Goal: Obtain resource: Obtain resource

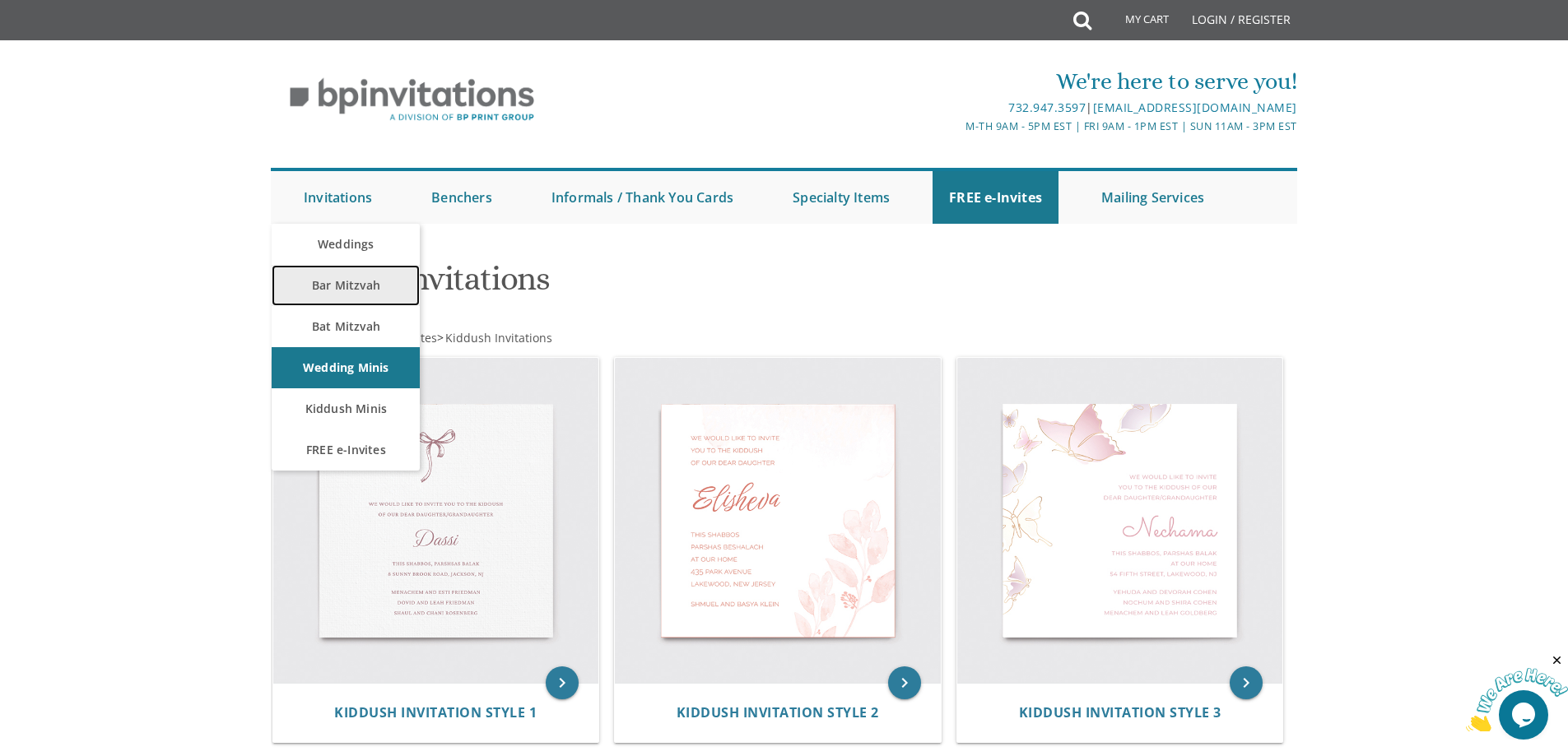
click at [349, 283] on link "Bar Mitzvah" at bounding box center [346, 286] width 148 height 41
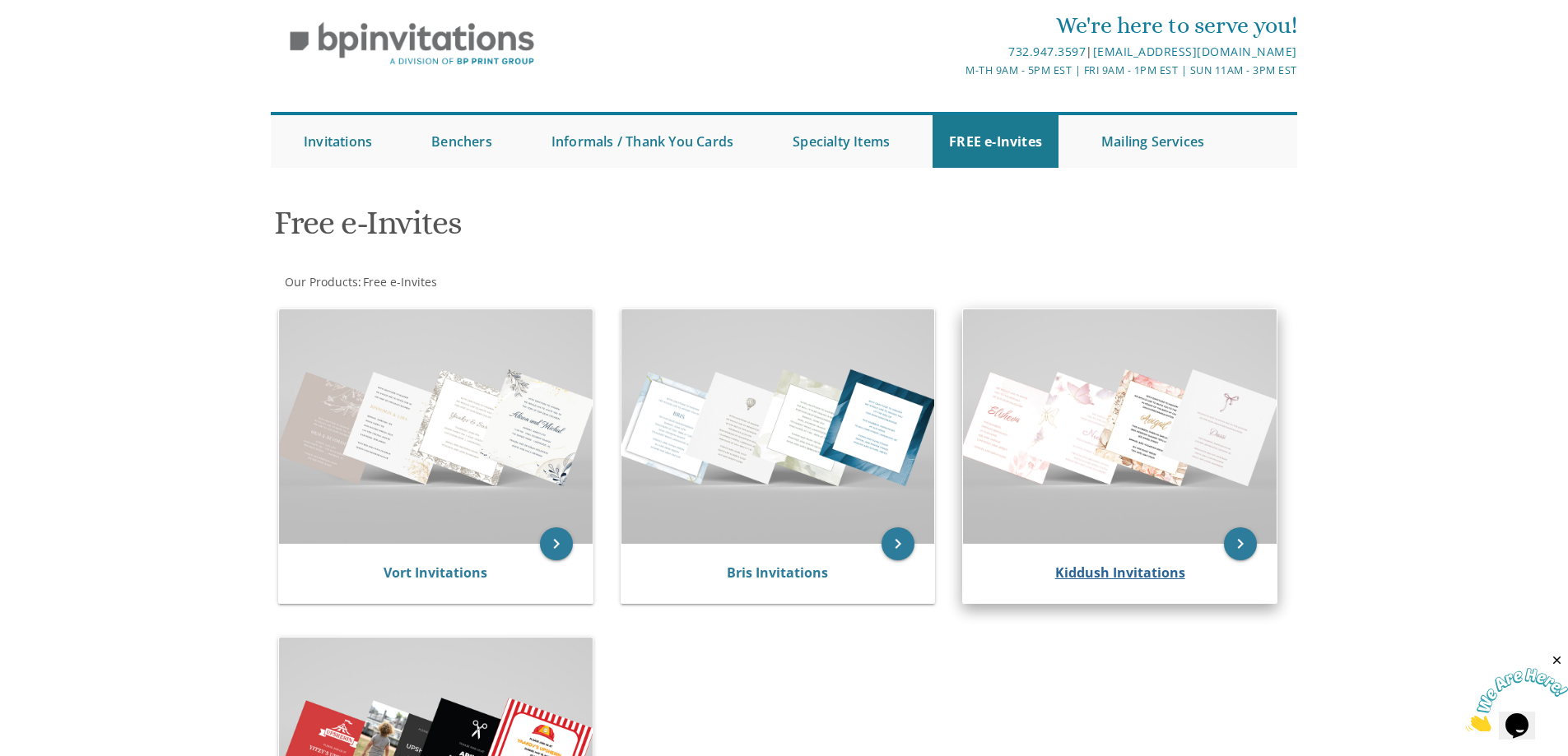
scroll to position [82, 0]
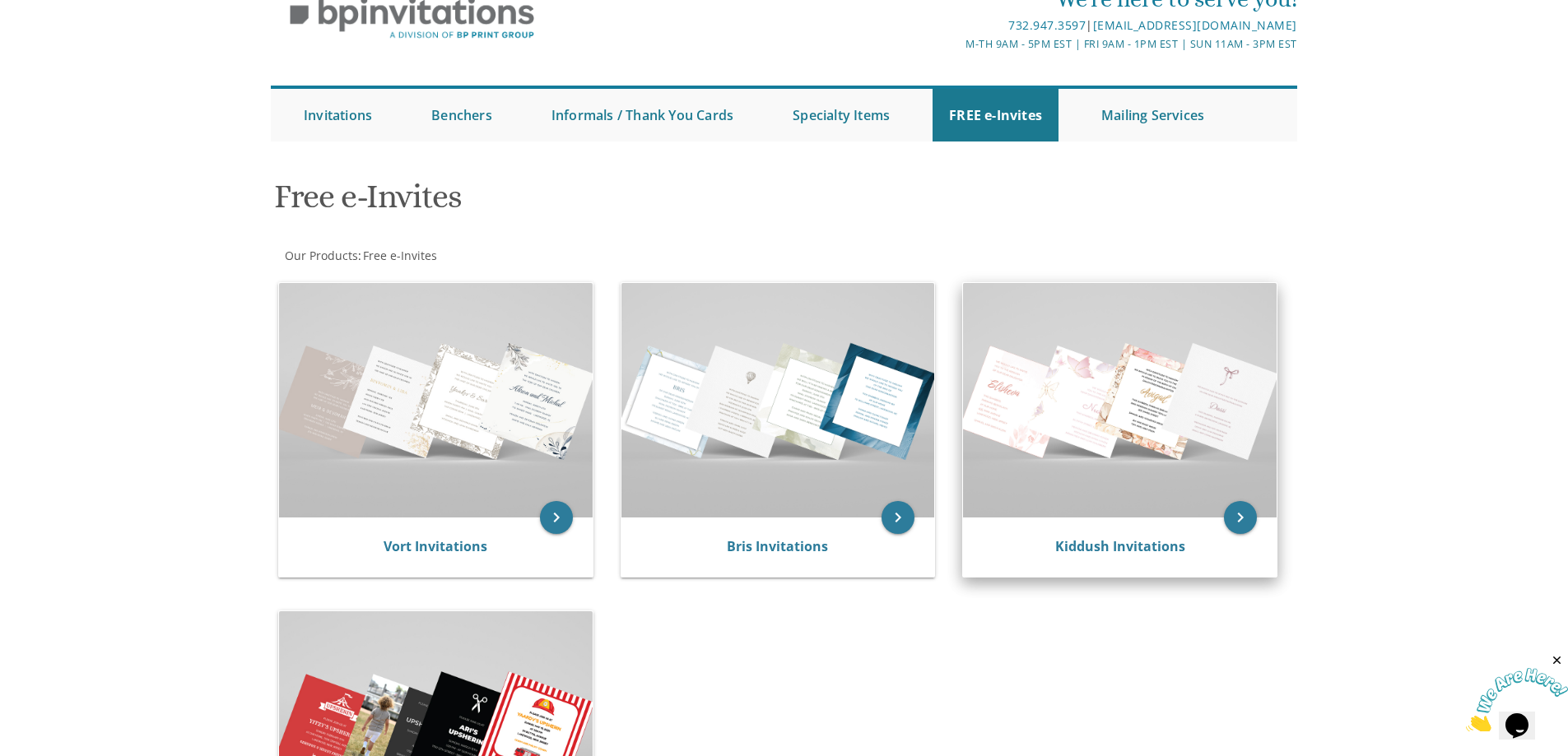
click at [1137, 501] on img at bounding box center [1119, 400] width 314 height 234
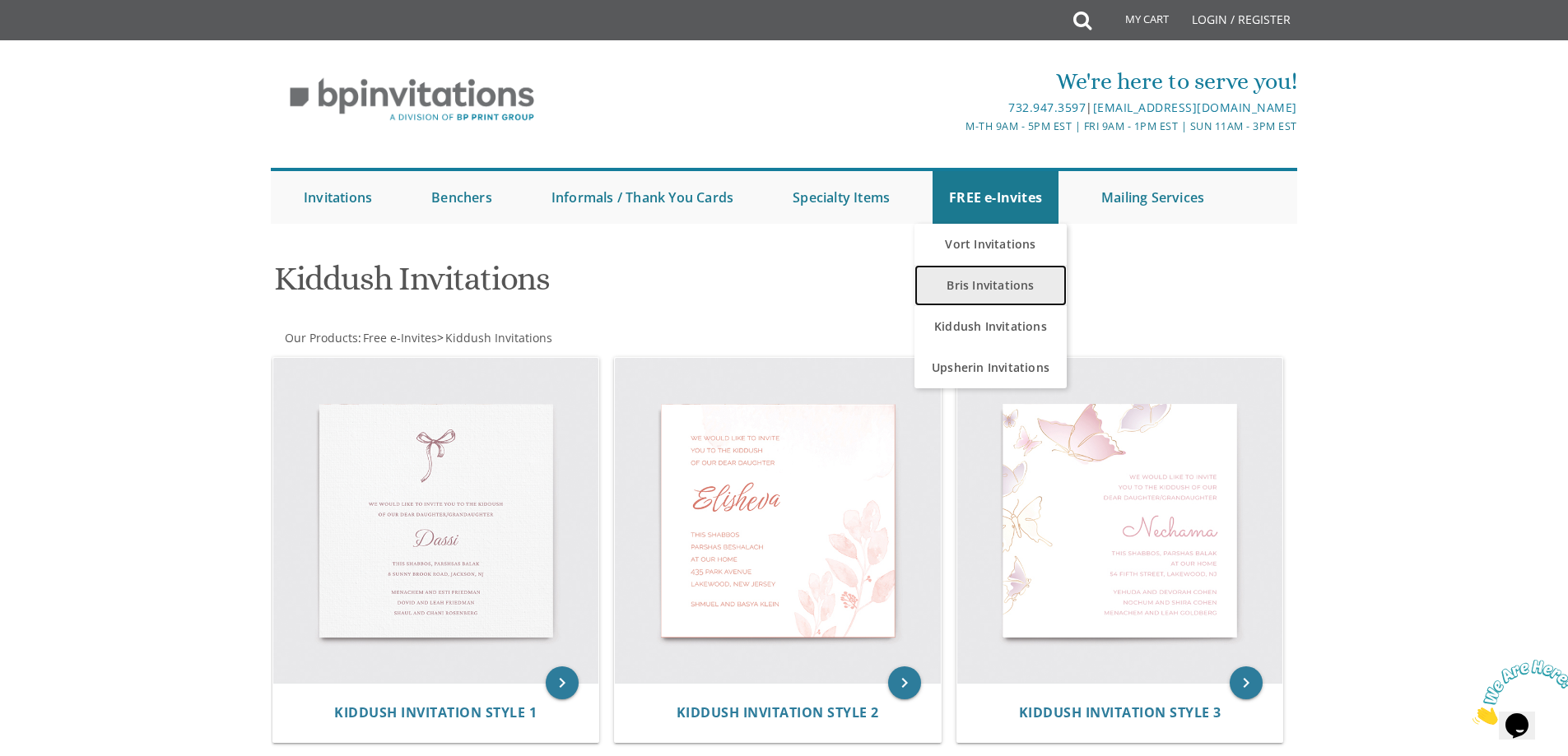
click at [1005, 295] on link "Bris Invitations" at bounding box center [991, 286] width 152 height 41
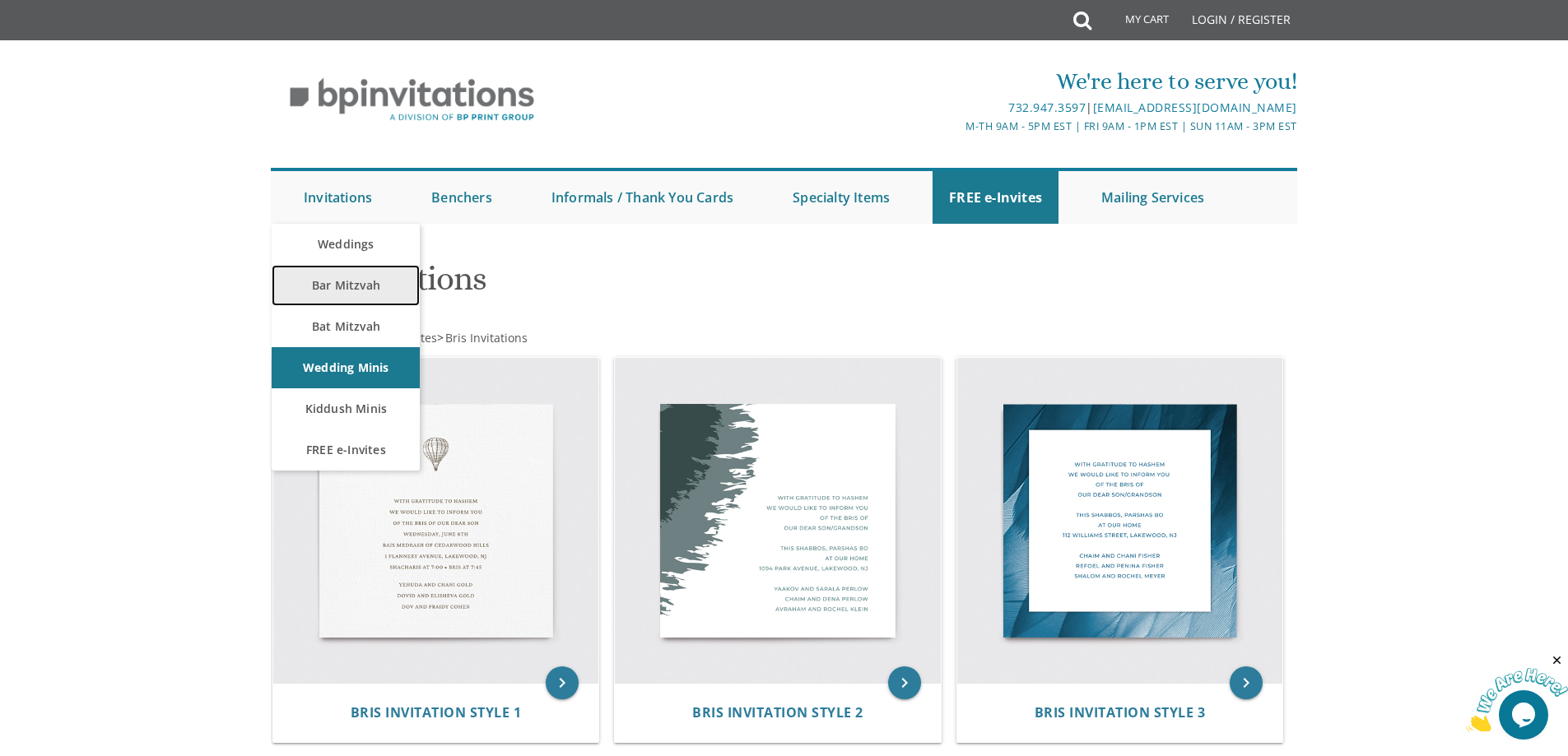
click at [348, 289] on link "Bar Mitzvah" at bounding box center [346, 286] width 148 height 41
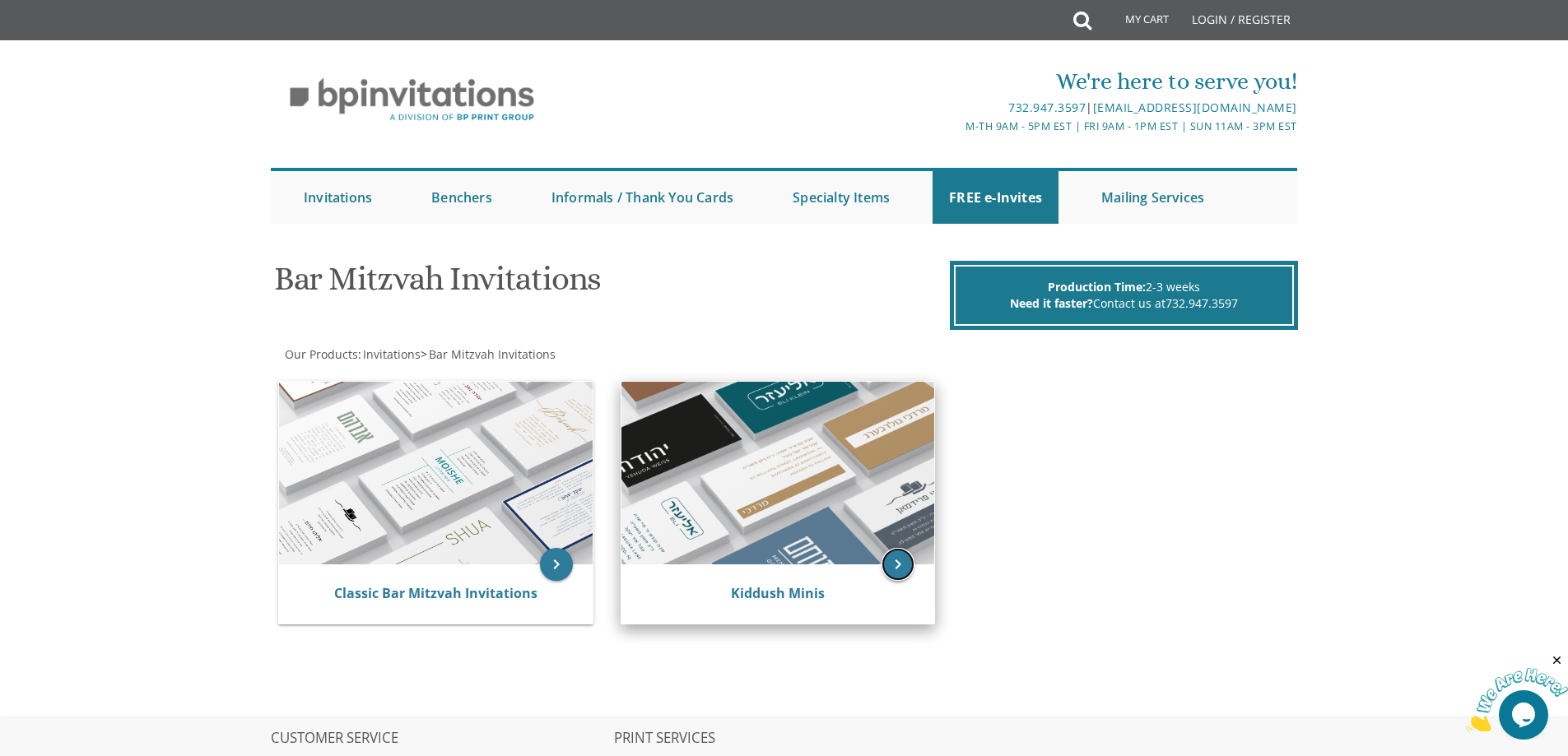
click at [896, 566] on icon "keyboard_arrow_right" at bounding box center [898, 564] width 33 height 33
click at [833, 500] on img at bounding box center [778, 473] width 314 height 182
click at [781, 595] on link "Kiddush Minis" at bounding box center [778, 593] width 94 height 18
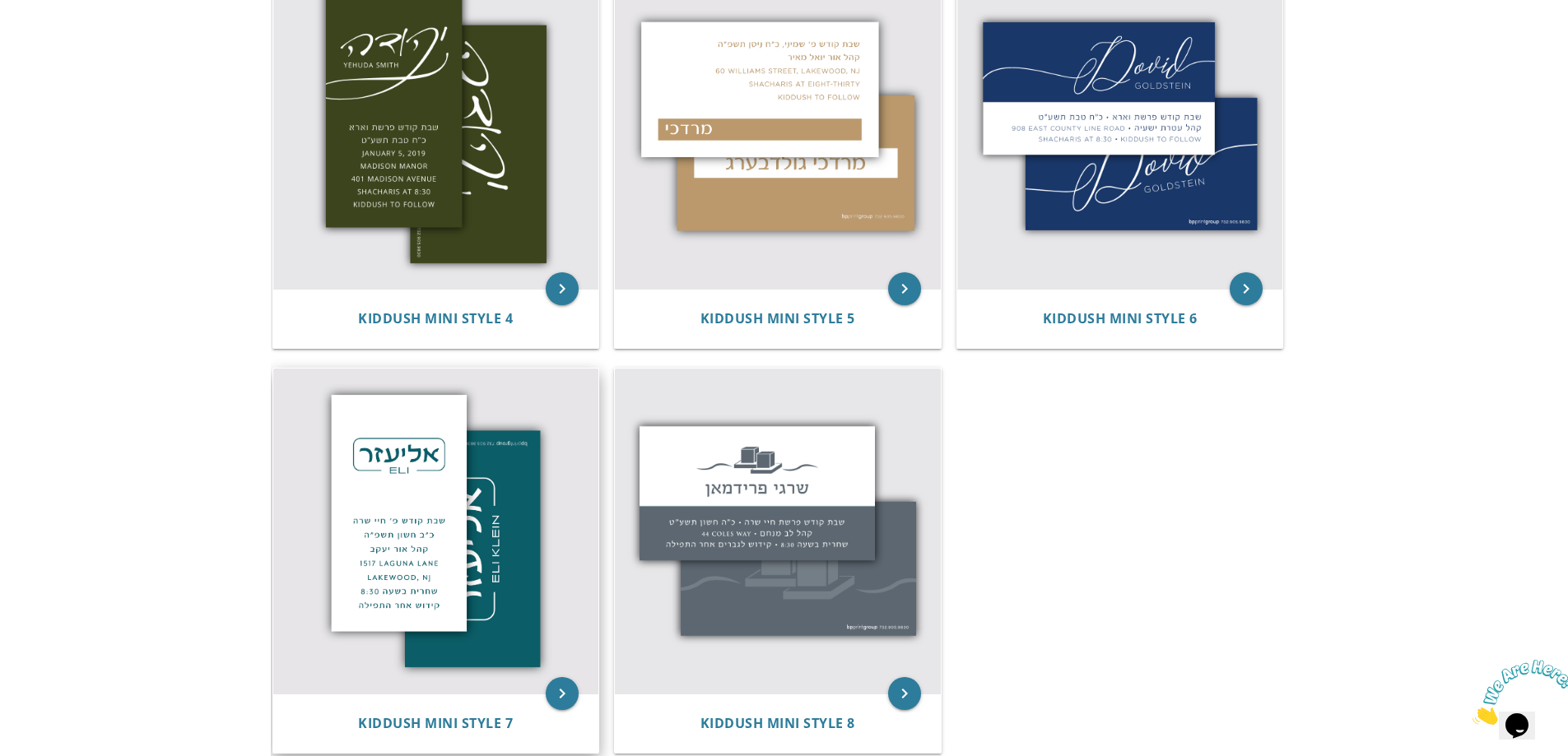
scroll to position [823, 0]
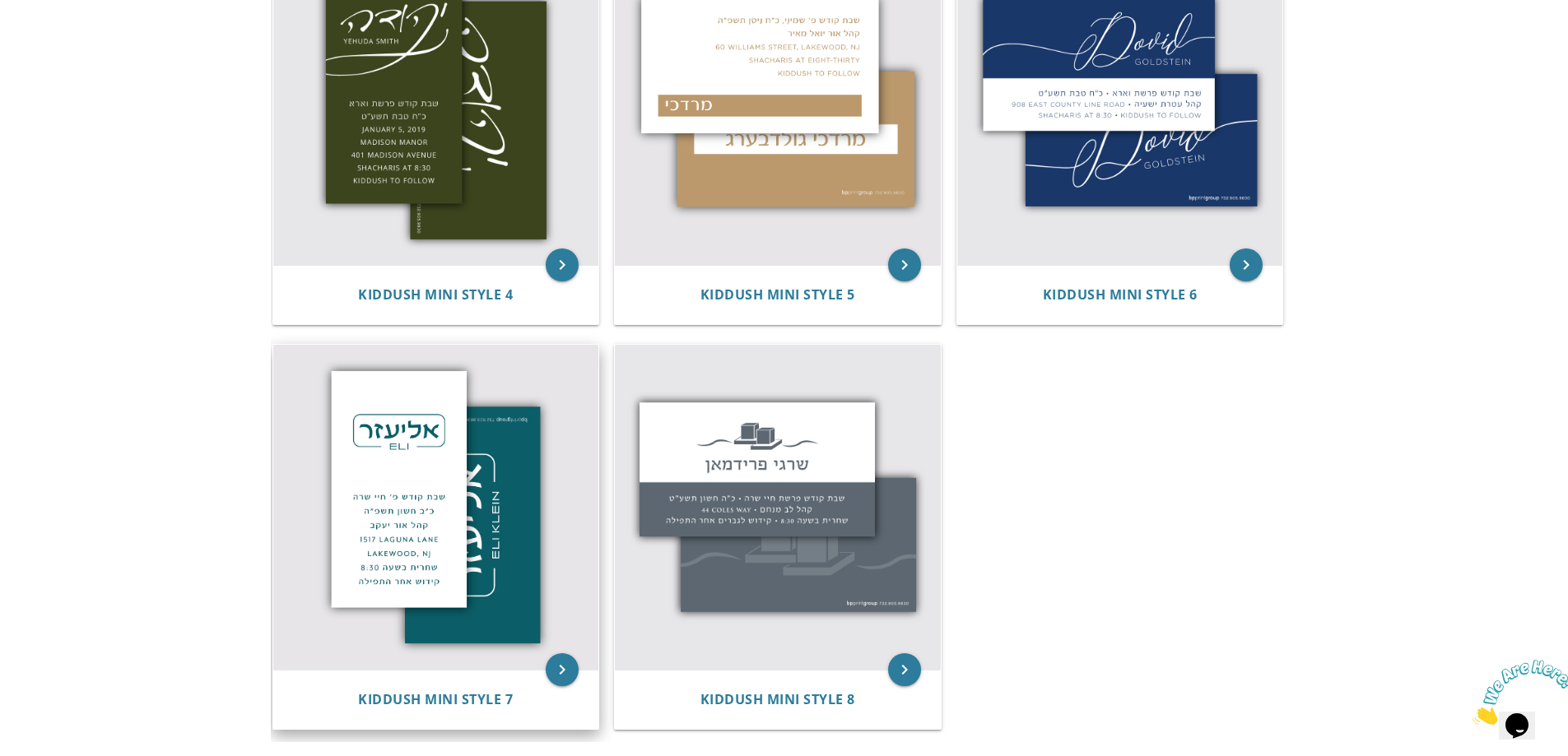
click at [426, 473] on img at bounding box center [436, 508] width 326 height 326
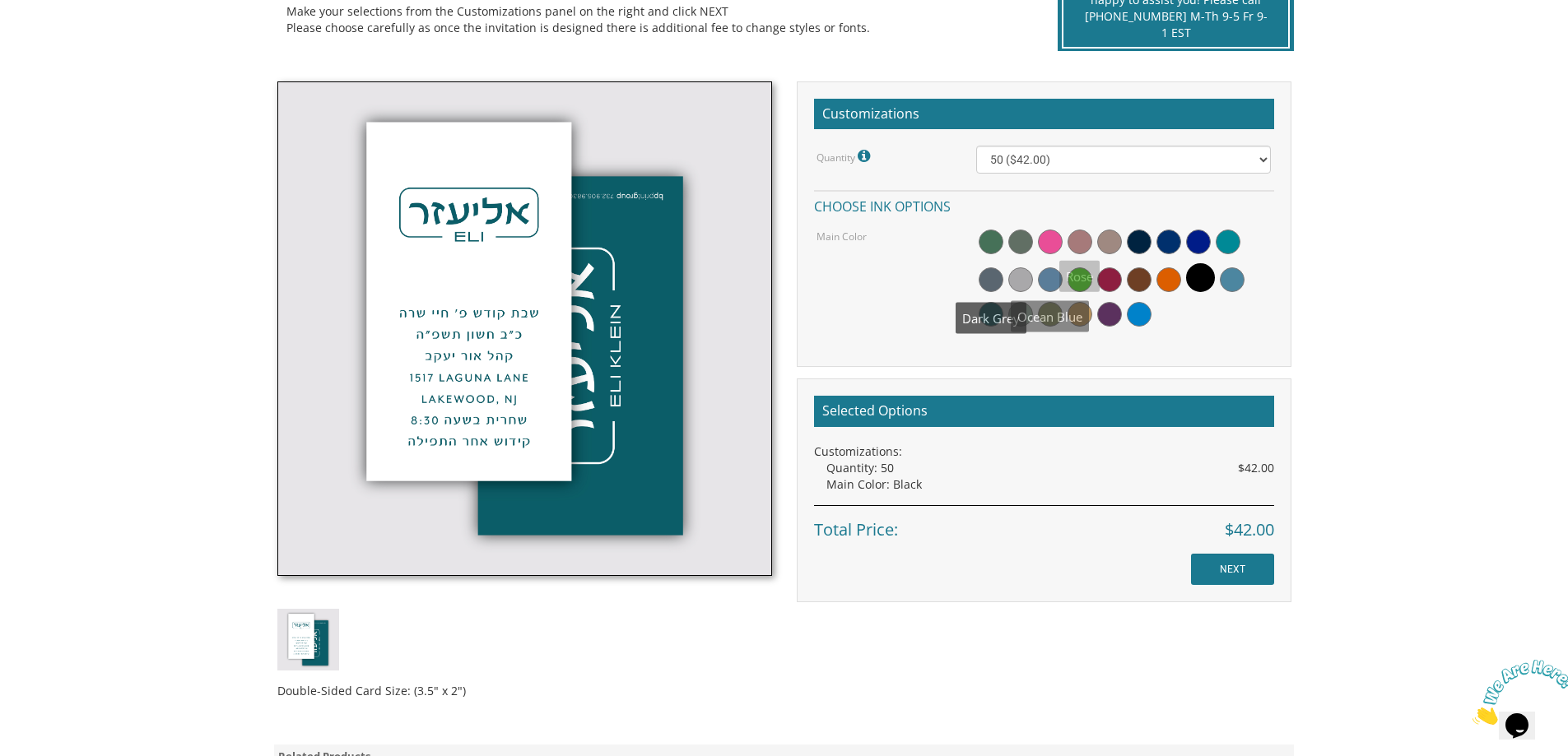
scroll to position [411, 0]
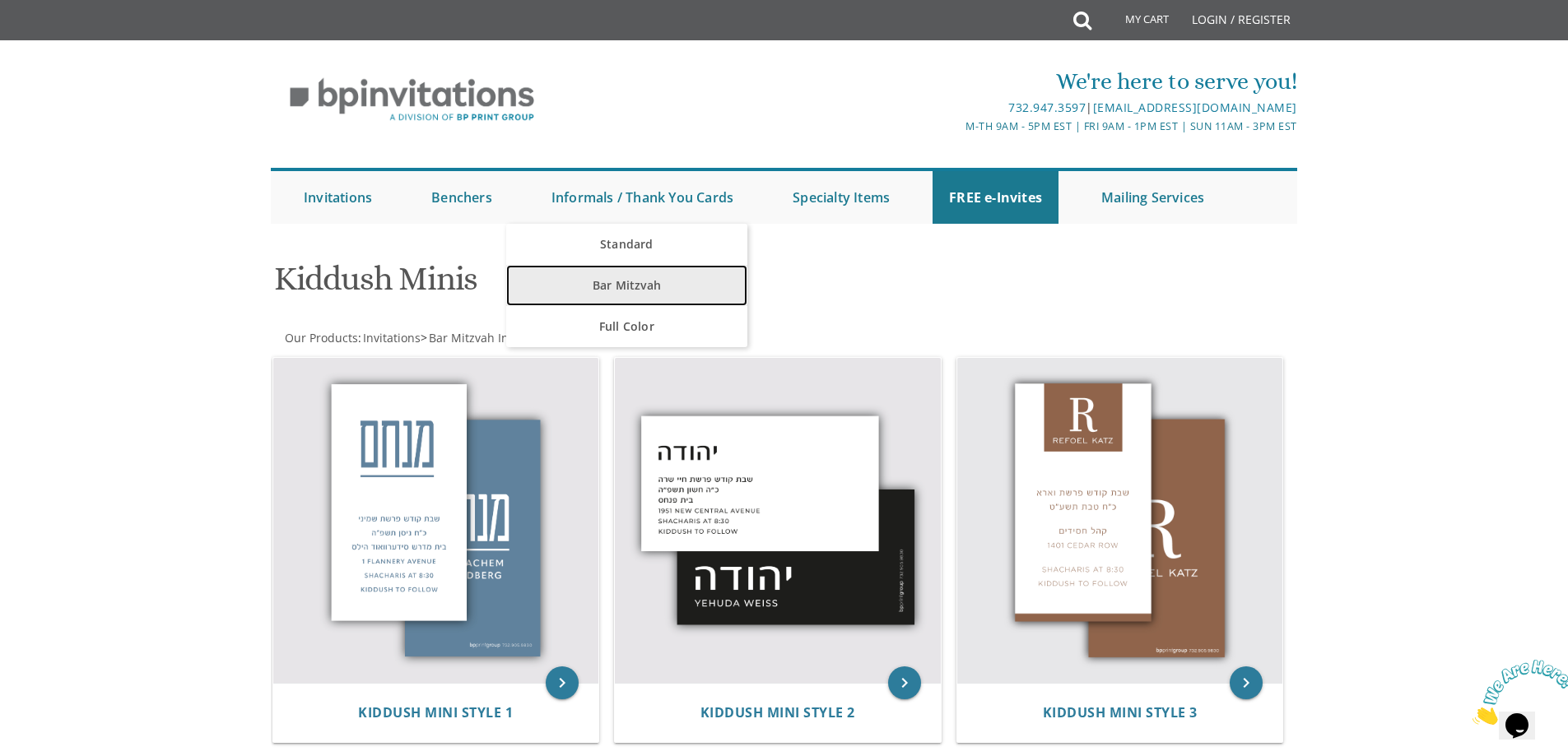
click at [631, 276] on link "Bar Mitzvah" at bounding box center [627, 286] width 241 height 41
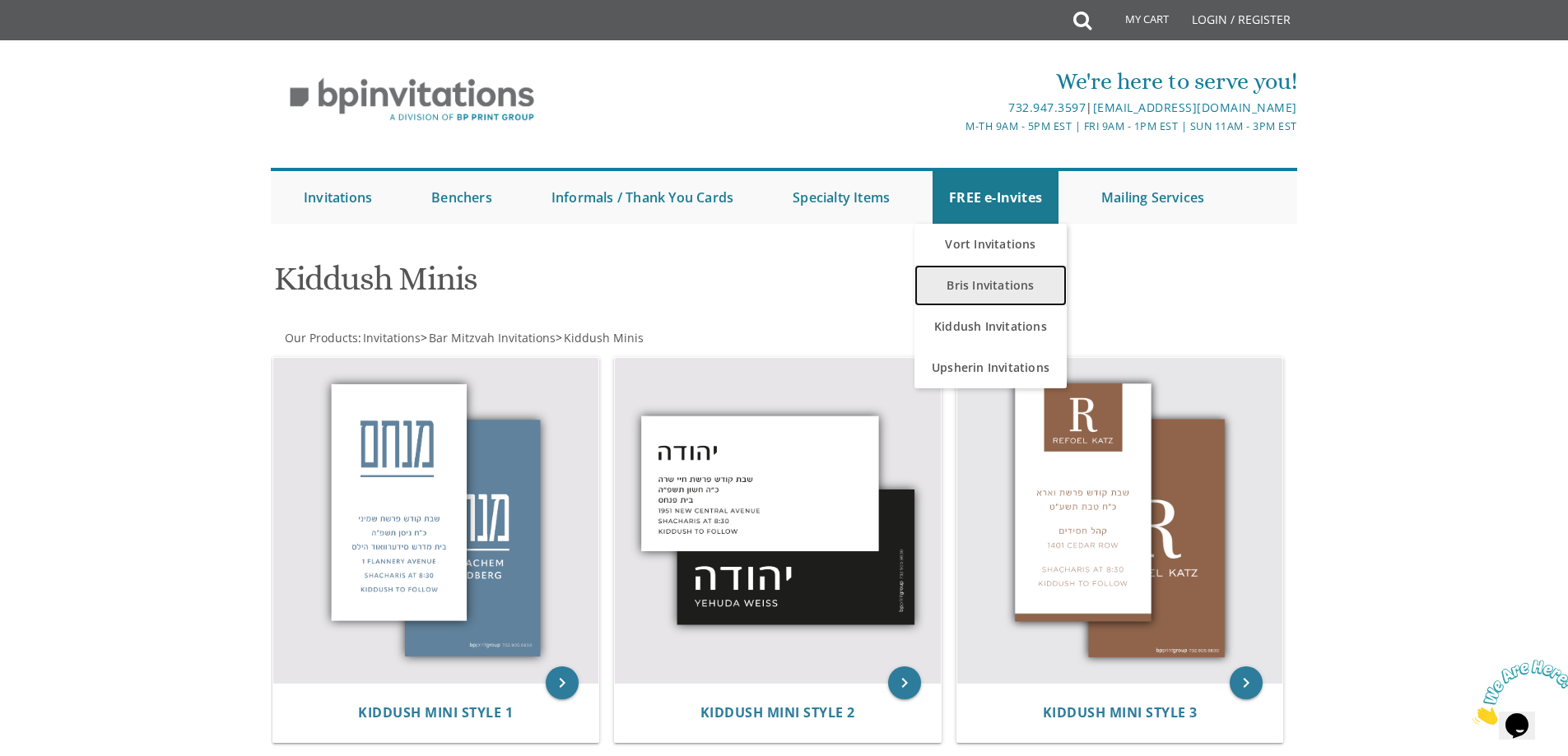
click at [1005, 280] on link "Bris Invitations" at bounding box center [991, 286] width 152 height 41
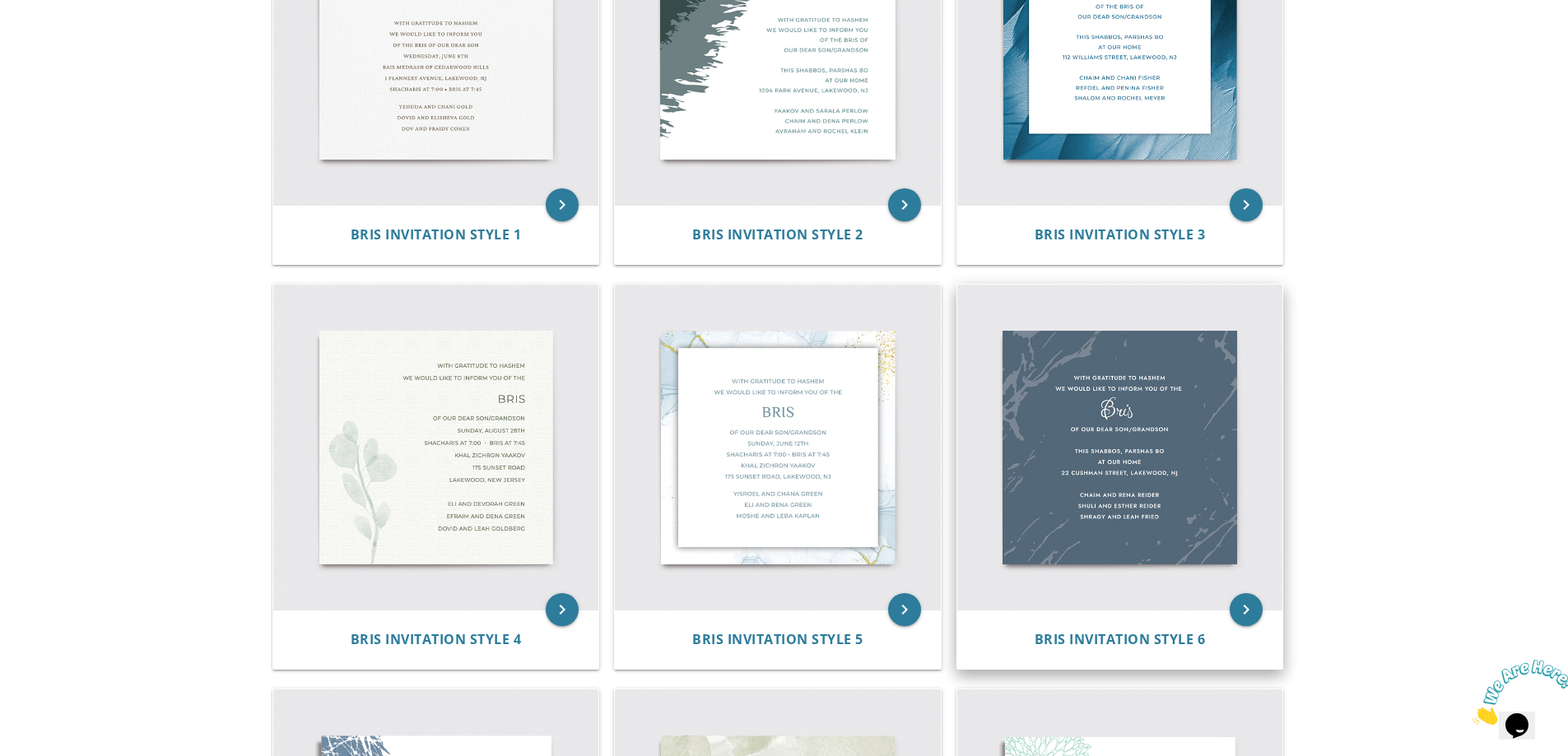
scroll to position [494, 0]
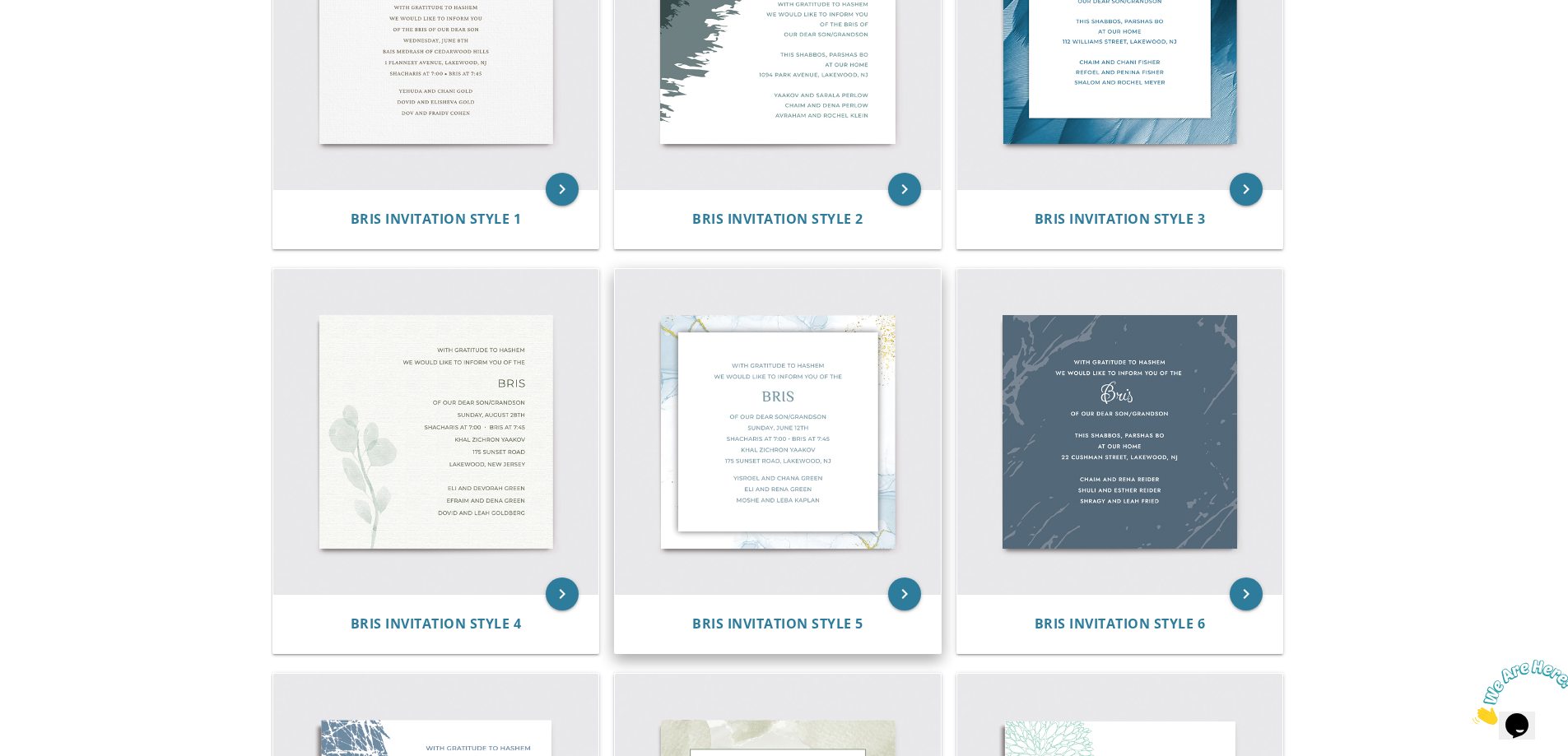
click at [754, 432] on img at bounding box center [778, 432] width 326 height 326
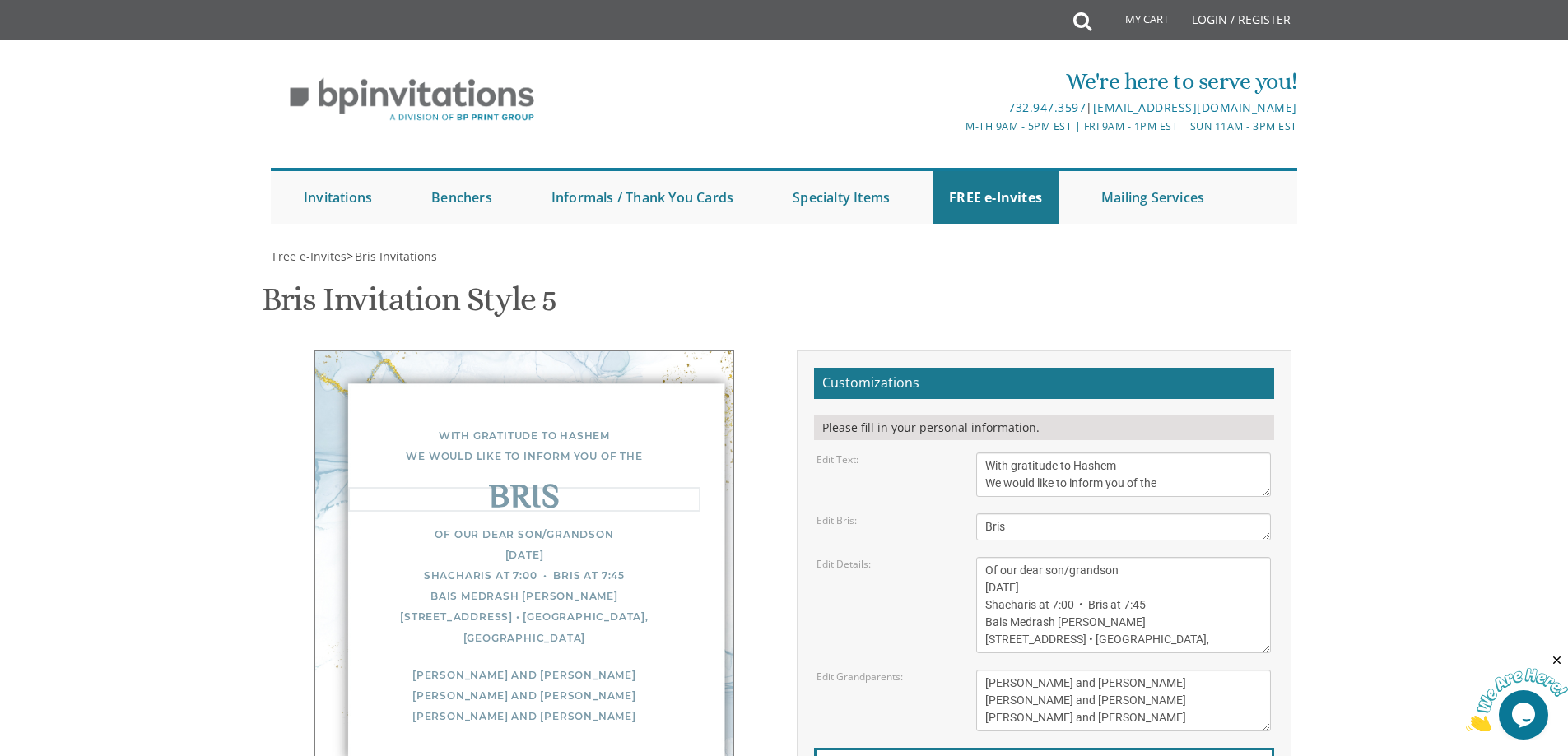
drag, startPoint x: 1075, startPoint y: 535, endPoint x: 886, endPoint y: 526, distance: 189.2
click at [886, 526] on div "Edit Bris: Bris" at bounding box center [1044, 527] width 479 height 27
type textarea "Bar Mitzvah kiddush"
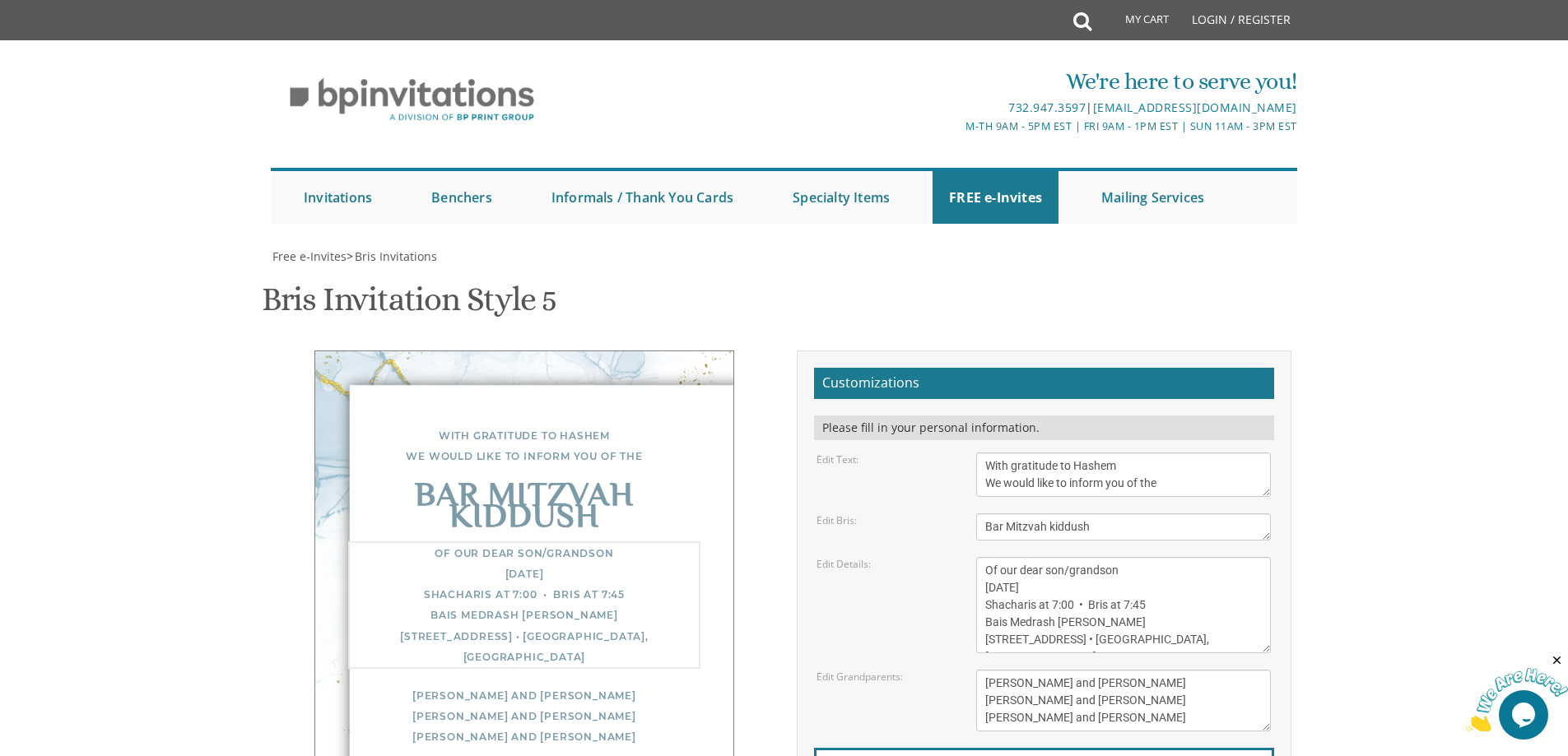
drag, startPoint x: 1135, startPoint y: 574, endPoint x: 1072, endPoint y: 576, distance: 63.0
click at [1072, 576] on textarea "Of our dear son/grandson Sunday, December 1st Shacharis at 7:00 • Bris at 7:45 …" at bounding box center [1124, 605] width 295 height 97
drag, startPoint x: 1022, startPoint y: 584, endPoint x: 982, endPoint y: 589, distance: 40.3
click at [982, 589] on textarea "Of our dear son/grandson Sunday, December 1st Shacharis at 7:00 • Bris at 7:45 …" at bounding box center [1124, 605] width 295 height 97
click at [1052, 605] on textarea "Of our dear son/grandson Sunday, December 1st Shacharis at 7:00 • Bris at 7:45 …" at bounding box center [1124, 605] width 295 height 97
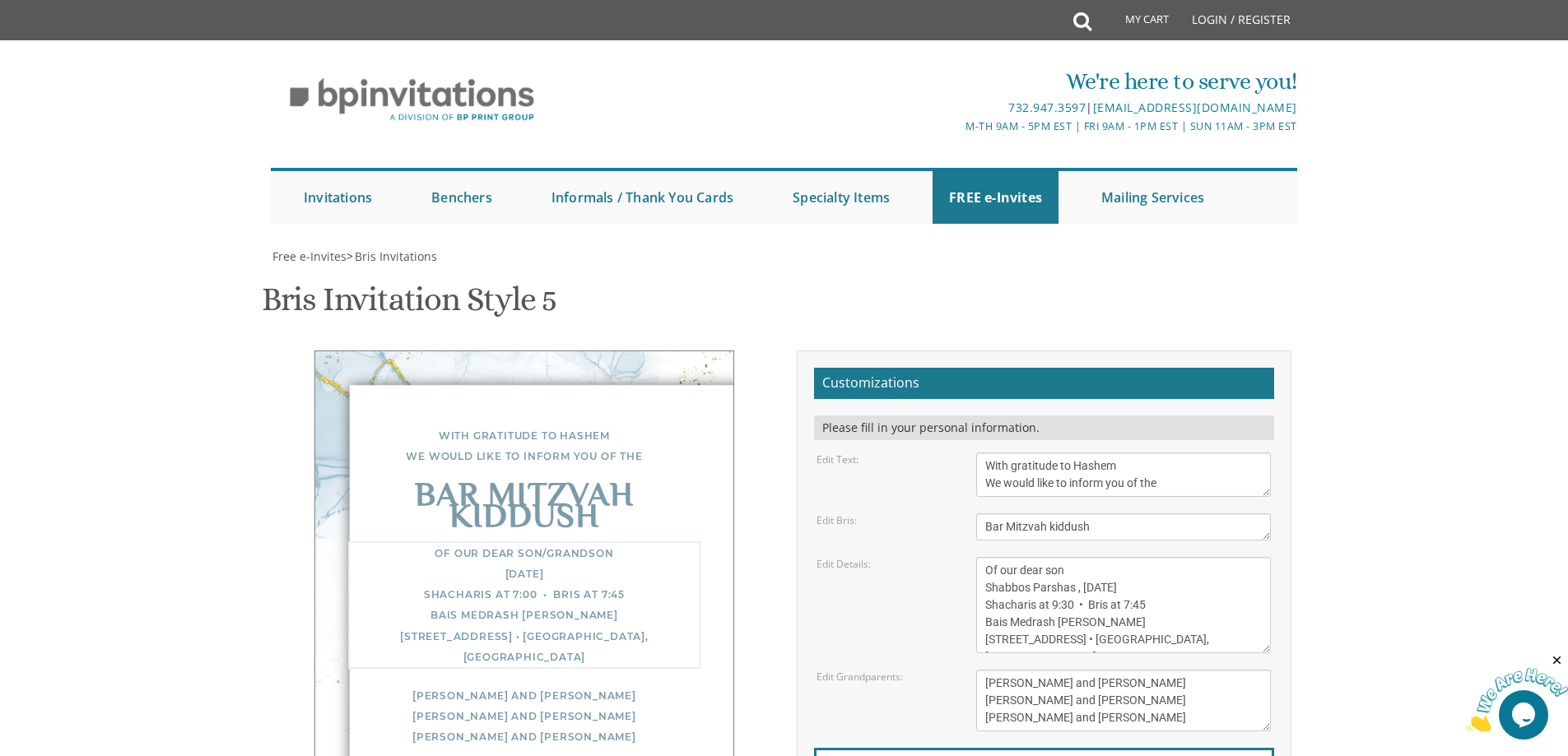
click at [1108, 609] on textarea "Of our dear son/grandson Sunday, December 1st Shacharis at 7:00 • Bris at 7:45 …" at bounding box center [1124, 605] width 295 height 97
type textarea "Of our dear son Shabbos Parshas , December 1st Shacharis at 9:30 • Kiddush at 1…"
drag, startPoint x: 1139, startPoint y: 634, endPoint x: 974, endPoint y: 592, distance: 170.3
click at [974, 670] on div "Yisroel and Chana Green Eli and Rena Green Moshe and Leba Kaplan" at bounding box center [1123, 701] width 319 height 62
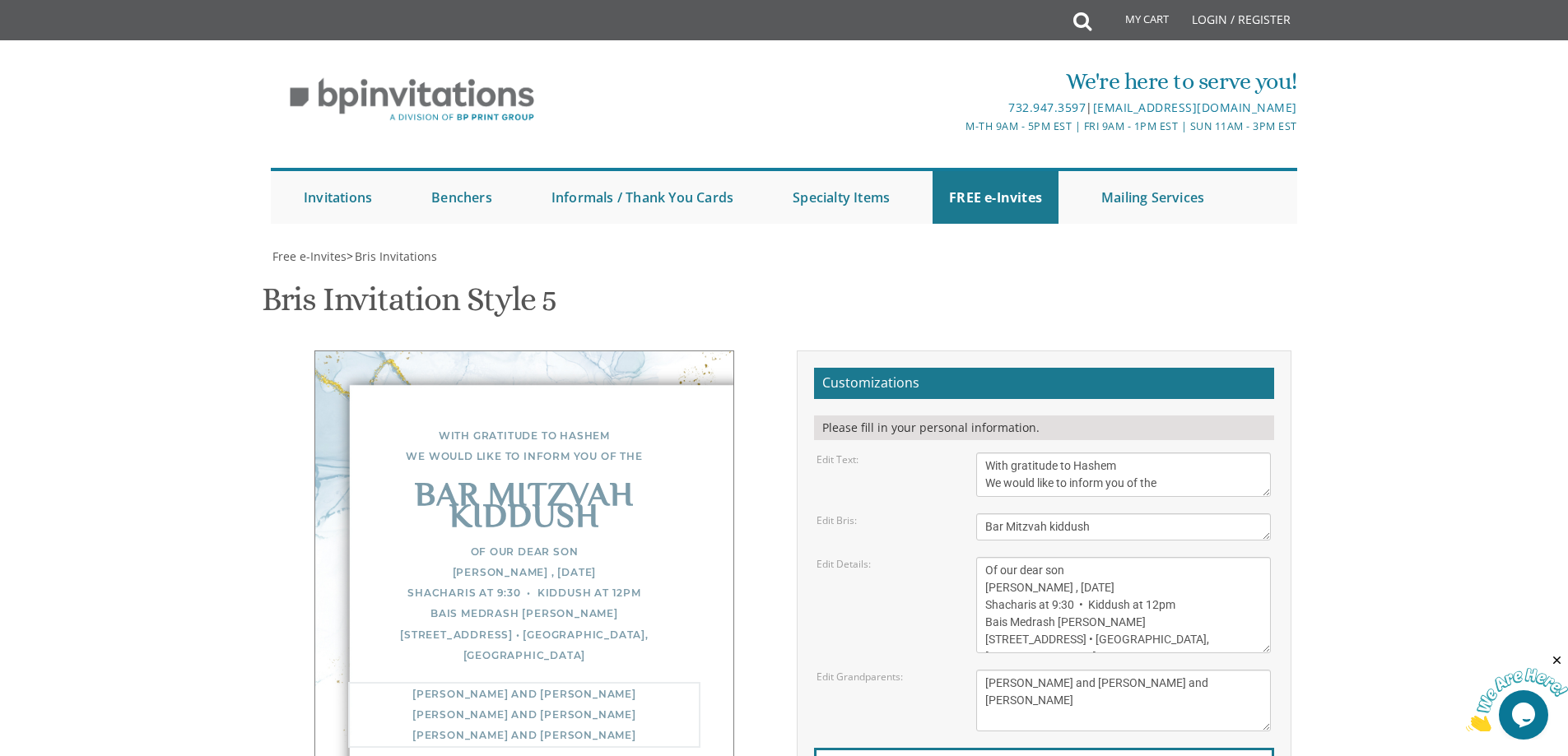
click at [1054, 670] on textarea "Yisroel and Chana Green Eli and Rena Green Moshe and Leba Kaplan" at bounding box center [1124, 701] width 295 height 62
type textarea "David and Raizel Solomon Aviva and Naftali Leser"
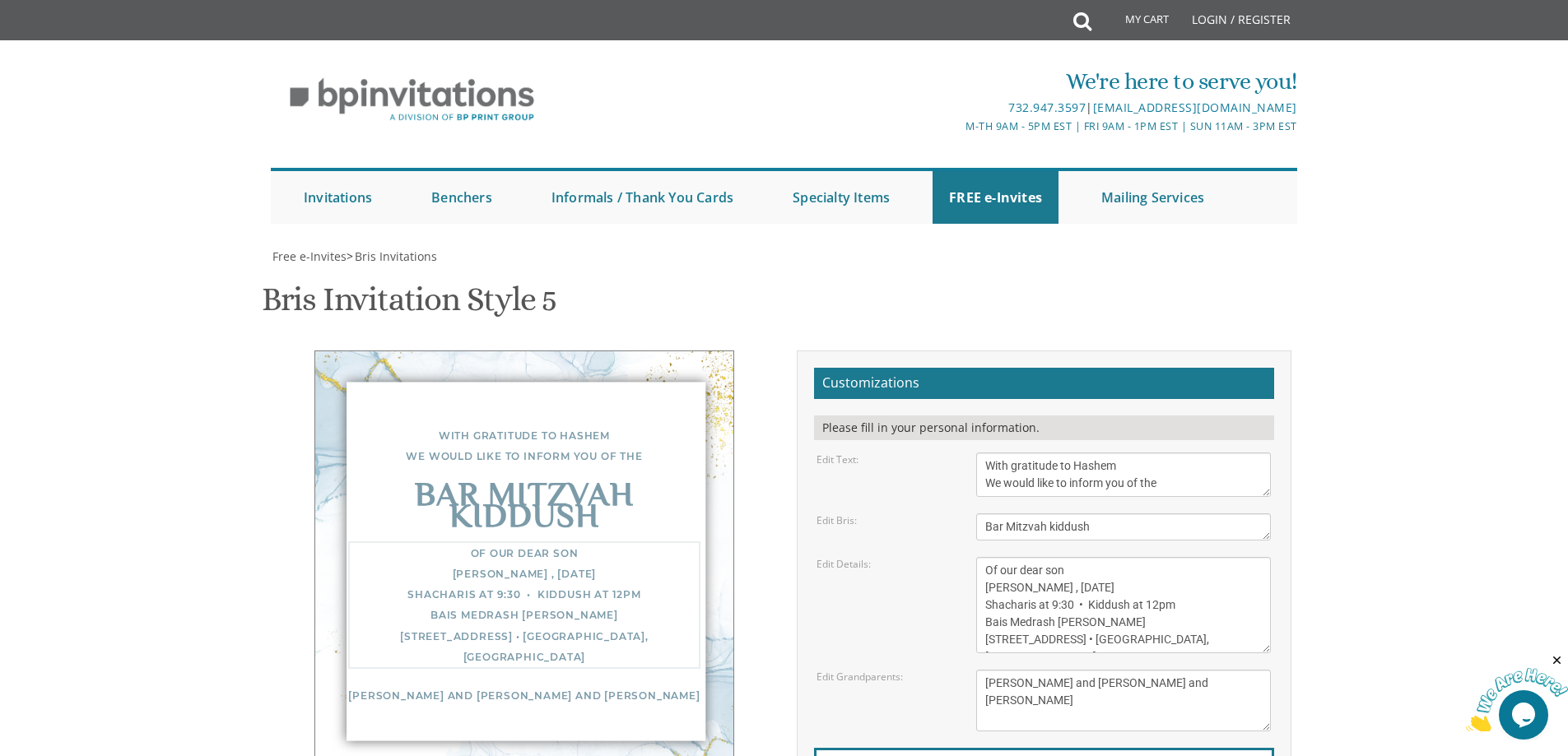
click at [1131, 564] on textarea "Of our dear son/grandson Sunday, December 1st Shacharis at 7:00 • Bris at 7:45 …" at bounding box center [1124, 605] width 295 height 97
drag, startPoint x: 1154, startPoint y: 501, endPoint x: 1083, endPoint y: 505, distance: 71.1
click at [1083, 557] on textarea "Of our dear son/grandson Sunday, December 1st Shacharis at 7:00 • Bris at 7:45 …" at bounding box center [1124, 605] width 295 height 97
click at [1126, 269] on div "Bris Invitation Style 5 SKU: bris5" at bounding box center [785, 301] width 1046 height 65
click at [1193, 557] on textarea "Of our dear son/grandson Sunday, December 1st Shacharis at 7:00 • Bris at 7:45 …" at bounding box center [1124, 605] width 295 height 97
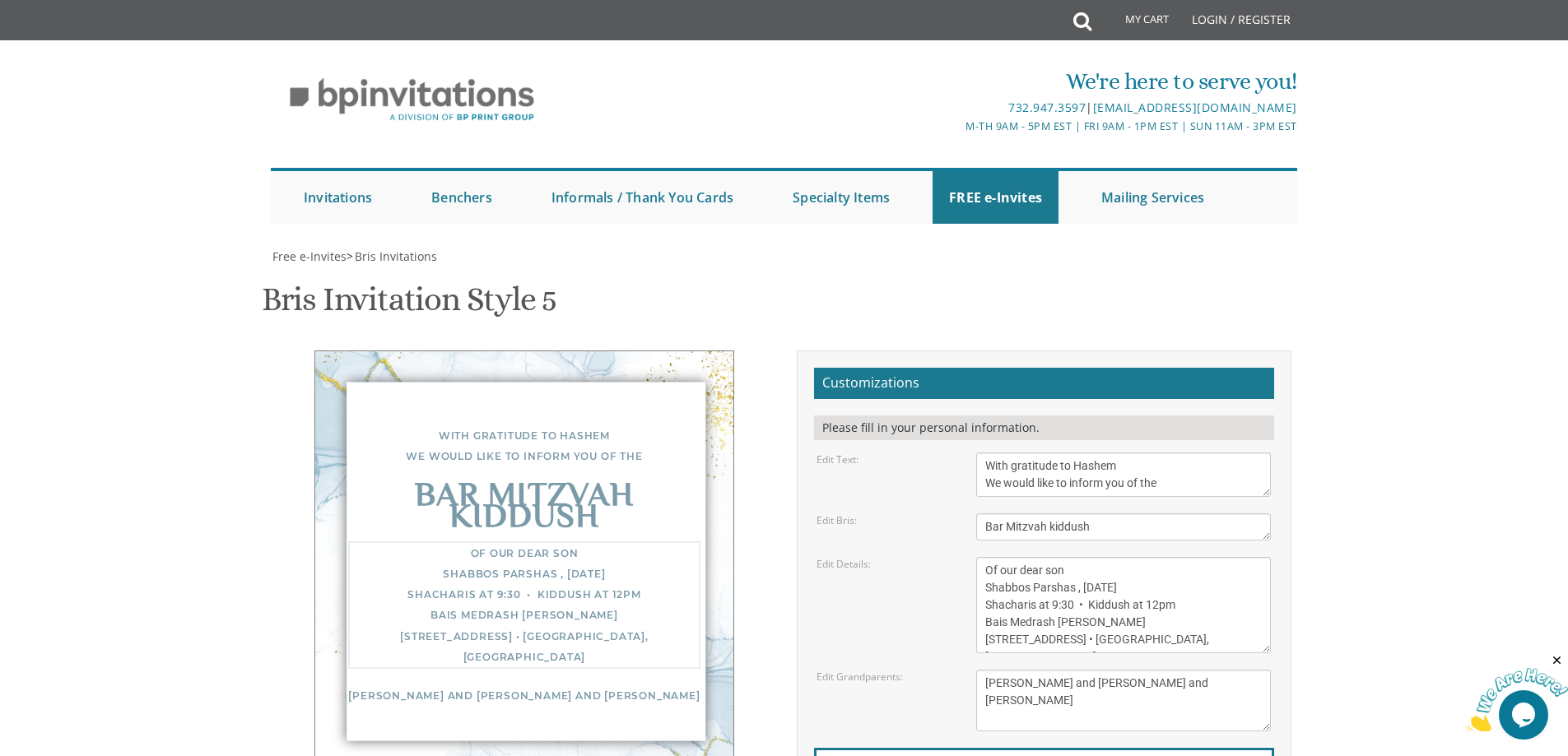
click at [1071, 557] on textarea "Of our dear son/grandson Sunday, December 1st Shacharis at 7:00 • Bris at 7:45 …" at bounding box center [1124, 605] width 295 height 97
click at [1221, 557] on textarea "Of our dear son/grandson Sunday, December 1st Shacharis at 7:00 • Bris at 7:45 …" at bounding box center [1124, 605] width 295 height 97
click at [1068, 557] on textarea "Of our dear son/grandson Sunday, December 1st Shacharis at 7:00 • Bris at 7:45 …" at bounding box center [1124, 605] width 295 height 97
drag, startPoint x: 1130, startPoint y: 539, endPoint x: 977, endPoint y: 539, distance: 153.0
click at [977, 557] on textarea "Of our dear son/grandson Sunday, December 1st Shacharis at 7:00 • Bris at 7:45 …" at bounding box center [1124, 605] width 295 height 97
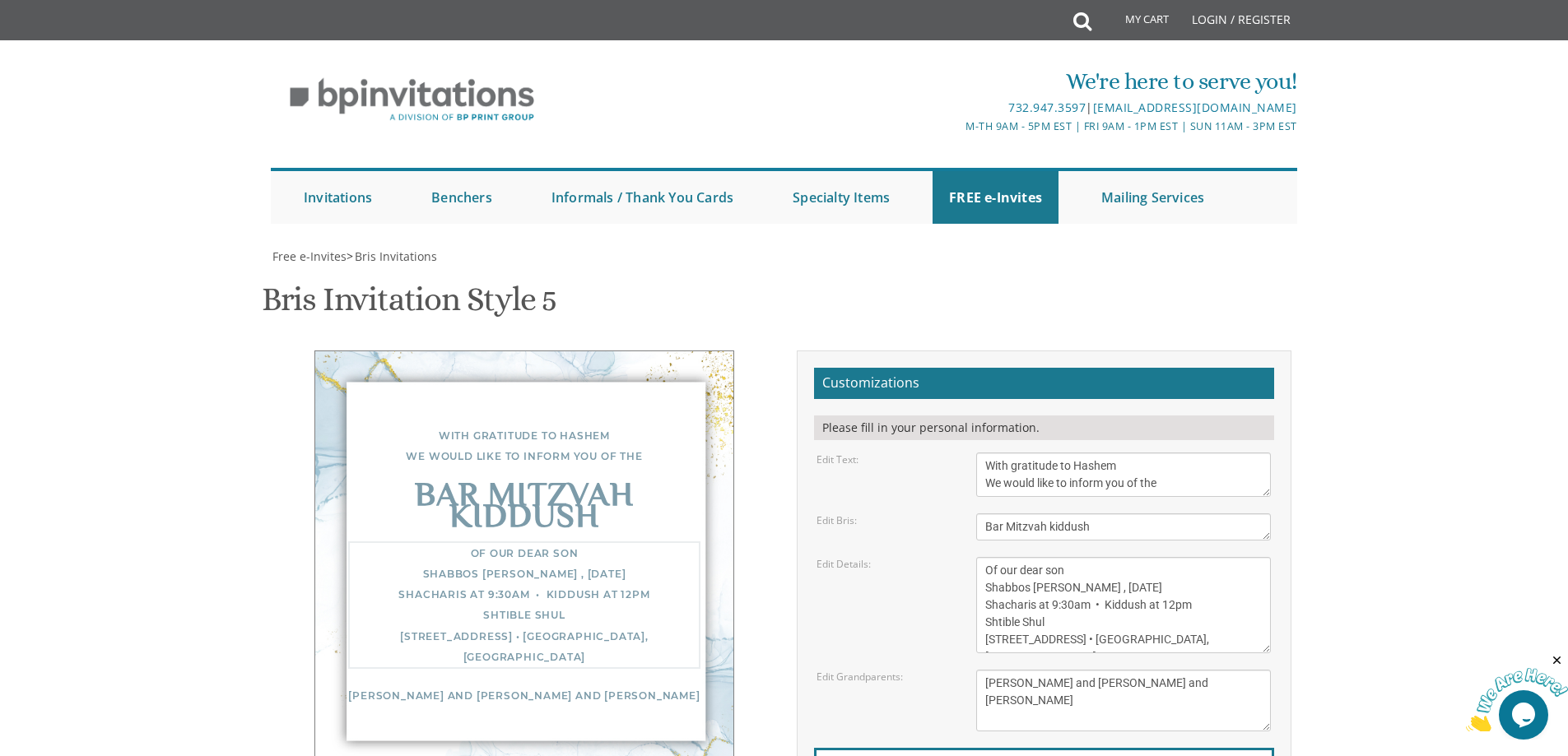
click at [1067, 557] on textarea "Of our dear son/grandson Sunday, December 1st Shacharis at 7:00 • Bris at 7:45 …" at bounding box center [1124, 605] width 295 height 97
click at [1072, 557] on textarea "Of our dear son/grandson Sunday, December 1st Shacharis at 7:00 • Bris at 7:45 …" at bounding box center [1124, 605] width 295 height 97
click at [1006, 557] on textarea "Of our dear son/grandson Sunday, December 1st Shacharis at 7:00 • Bris at 7:45 …" at bounding box center [1124, 605] width 295 height 97
drag, startPoint x: 1188, startPoint y: 550, endPoint x: 974, endPoint y: 559, distance: 214.2
click at [974, 559] on div "Of our dear son/grandson Sunday, December 1st Shacharis at 7:00 • Bris at 7:45 …" at bounding box center [1123, 605] width 319 height 97
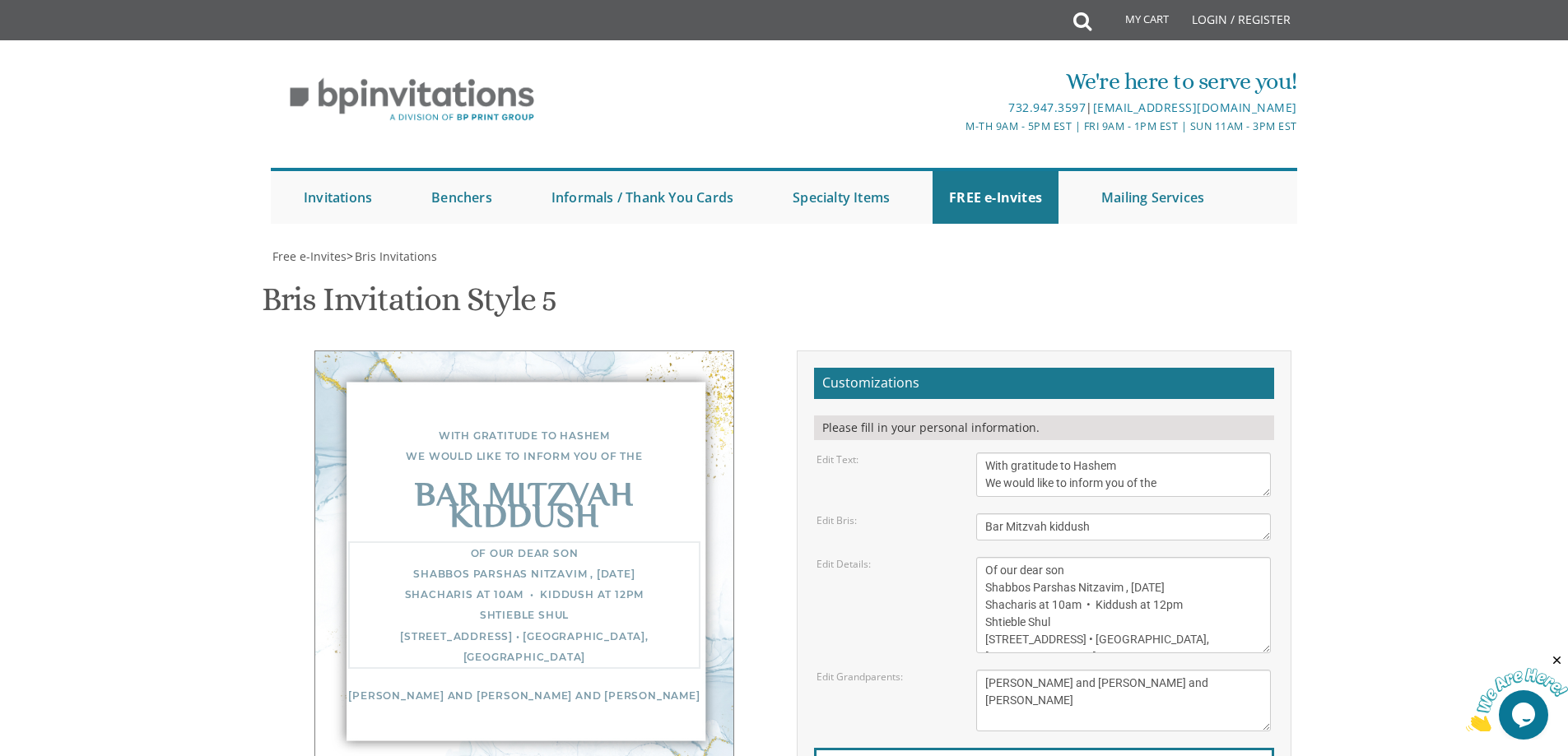
paste textarea "5 Stillo Dr Airmont, NY 10952"
click at [1055, 557] on textarea "Of our dear son/grandson Sunday, December 1st Shacharis at 7:00 • Bris at 7:45 …" at bounding box center [1124, 605] width 295 height 97
click at [473, 543] on div "Of our dear son Shabbos Parshas Nitzavim , September 20 Shacharis at 10am • Kid…" at bounding box center [525, 593] width 352 height 104
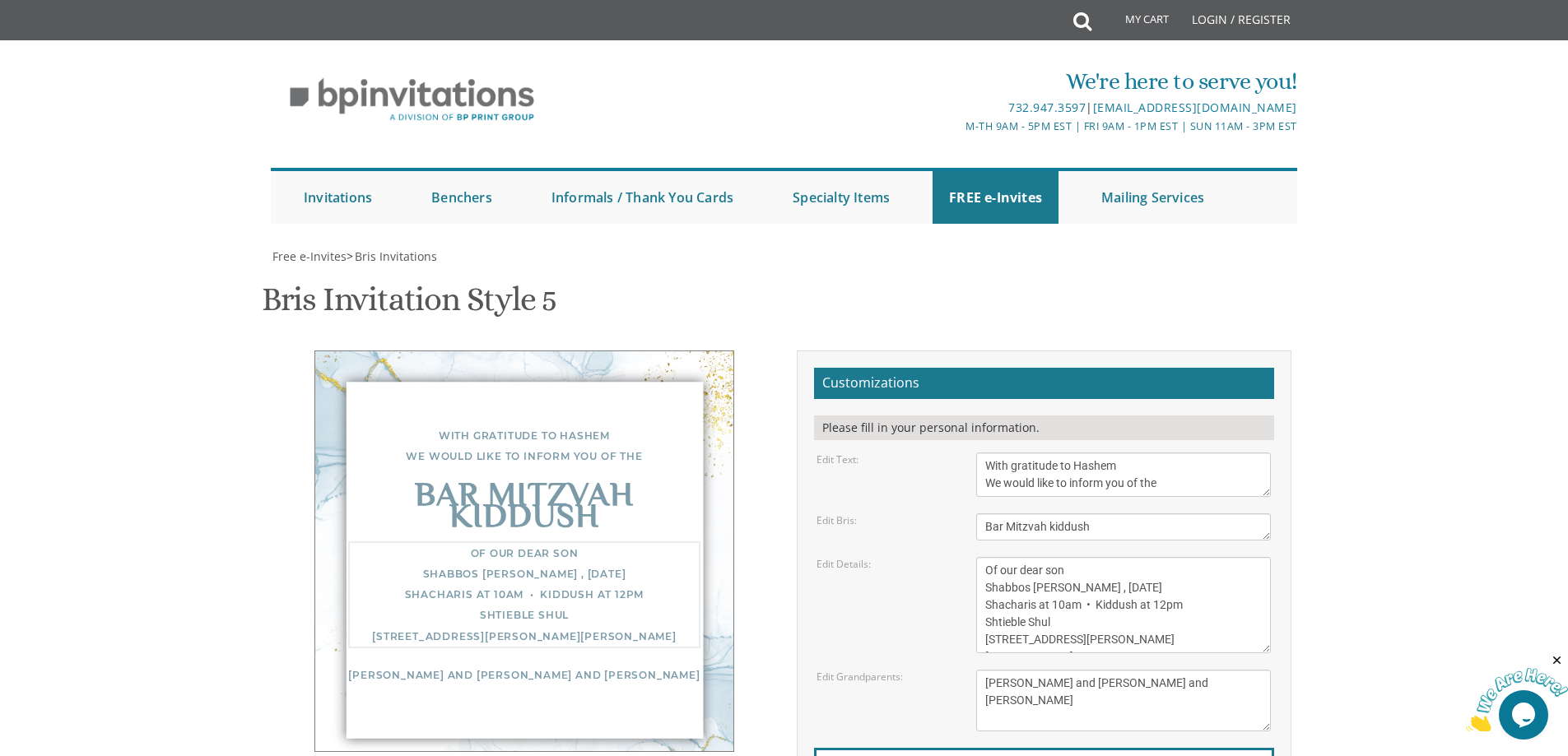
click at [1035, 557] on textarea "Of our dear son/grandson Sunday, December 1st Shacharis at 7:00 • Bris at 7:45 …" at bounding box center [1124, 605] width 295 height 97
click at [1161, 559] on textarea "Of our dear son/grandson Sunday, December 1st Shacharis at 7:00 • Bris at 7:45 …" at bounding box center [1124, 605] width 295 height 97
click at [1092, 557] on textarea "Of our dear son/grandson Sunday, December 1st Shacharis at 7:00 • Bris at 7:45 …" at bounding box center [1124, 605] width 295 height 97
drag, startPoint x: 1146, startPoint y: 559, endPoint x: 1046, endPoint y: 557, distance: 100.0
click at [1046, 557] on textarea "Of our dear son/grandson Sunday, December 1st Shacharis at 7:00 • Bris at 7:45 …" at bounding box center [1124, 605] width 295 height 97
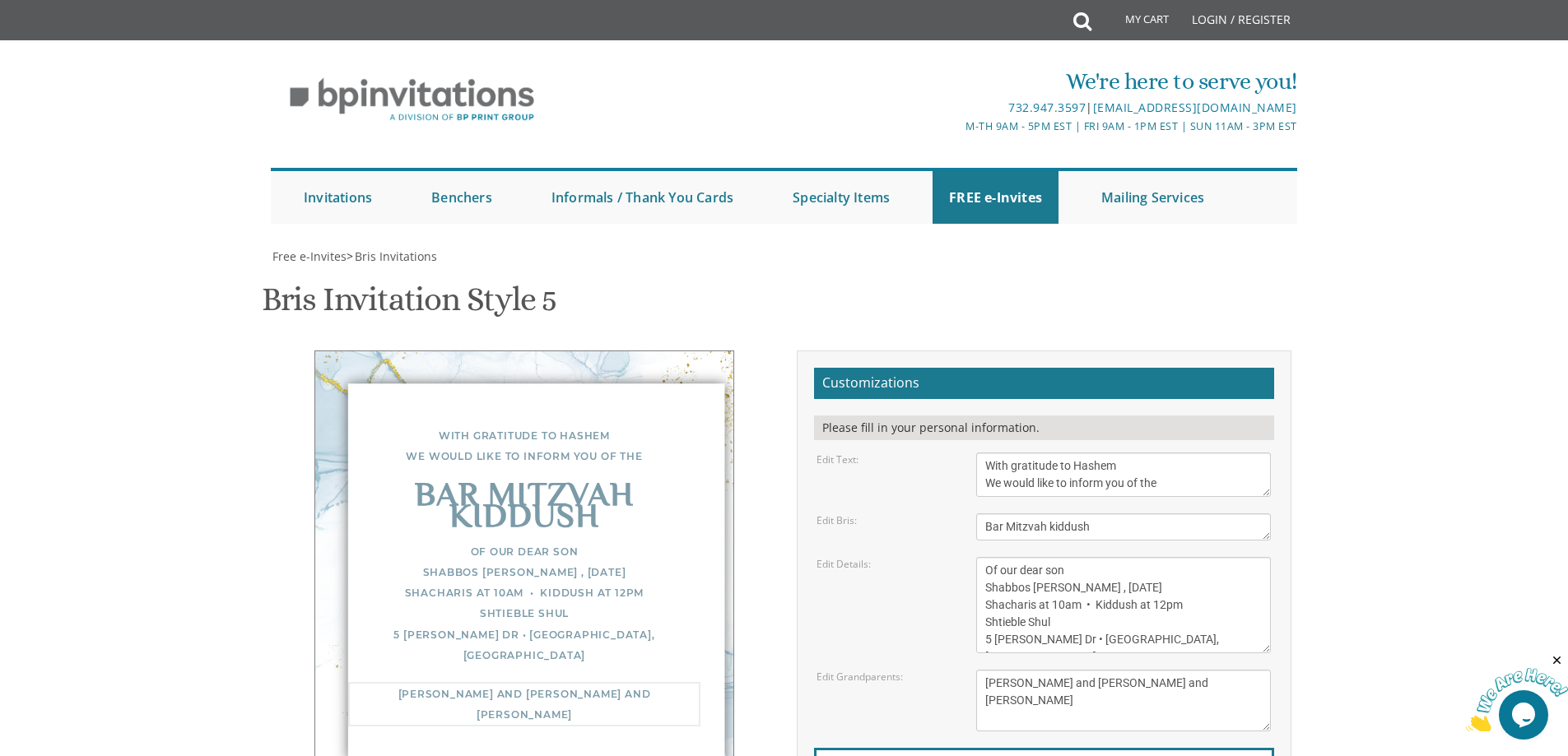
click at [982, 557] on textarea "Of our dear son/grandson Sunday, December 1st Shacharis at 7:00 • Bris at 7:45 …" at bounding box center [1124, 605] width 295 height 97
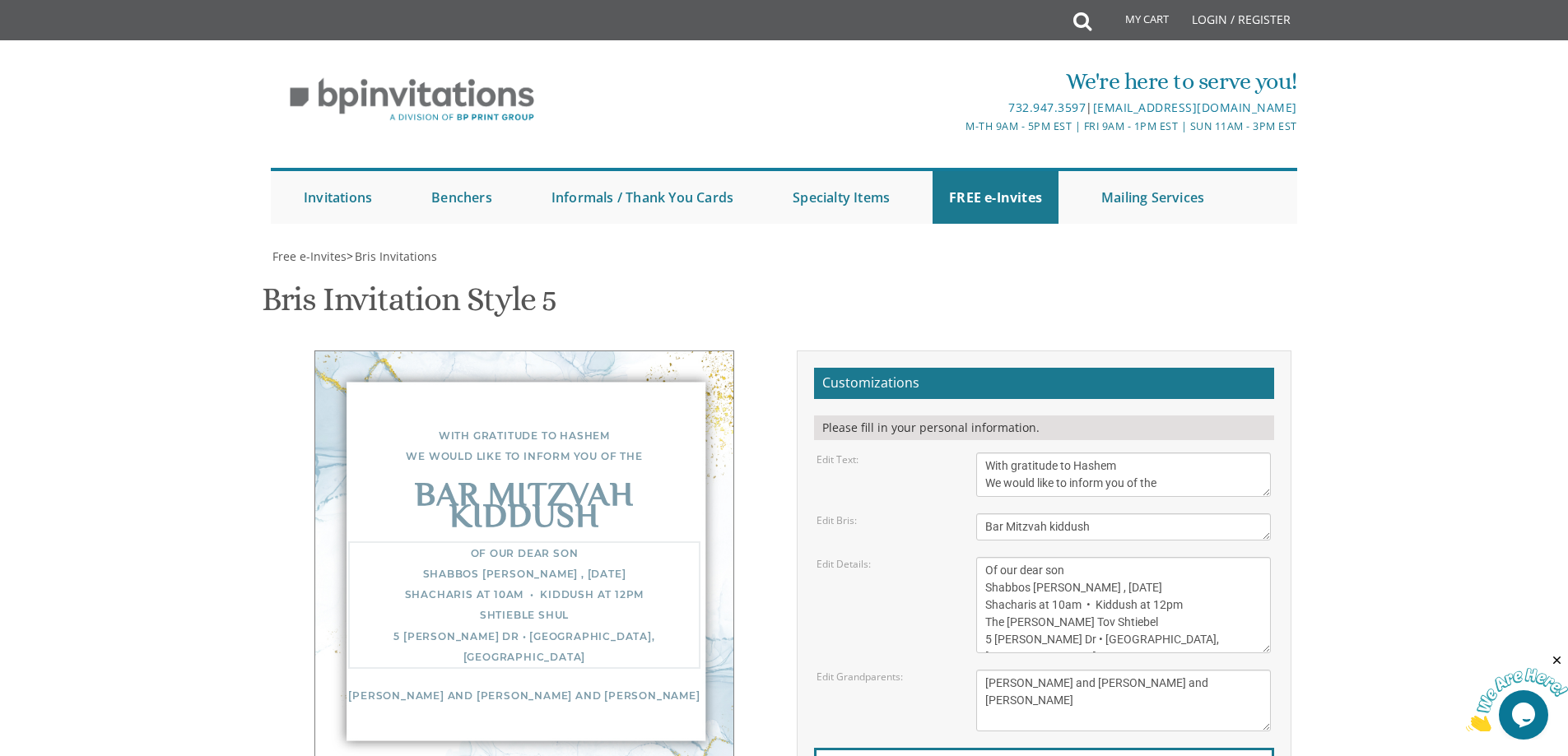
click at [1196, 560] on textarea "Of our dear son/grandson Sunday, December 1st Shacharis at 7:00 • Bris at 7:45 …" at bounding box center [1124, 605] width 295 height 97
type textarea "Of our dear son Shabbos Parshas Nitzavim , September 20 Shacharis at 10am • Kid…"
click at [1185, 452] on textarea "With gratitude to Hashem We would like to inform you of the" at bounding box center [1124, 475] width 295 height 45
type input "solomon.raizel@gmail.com"
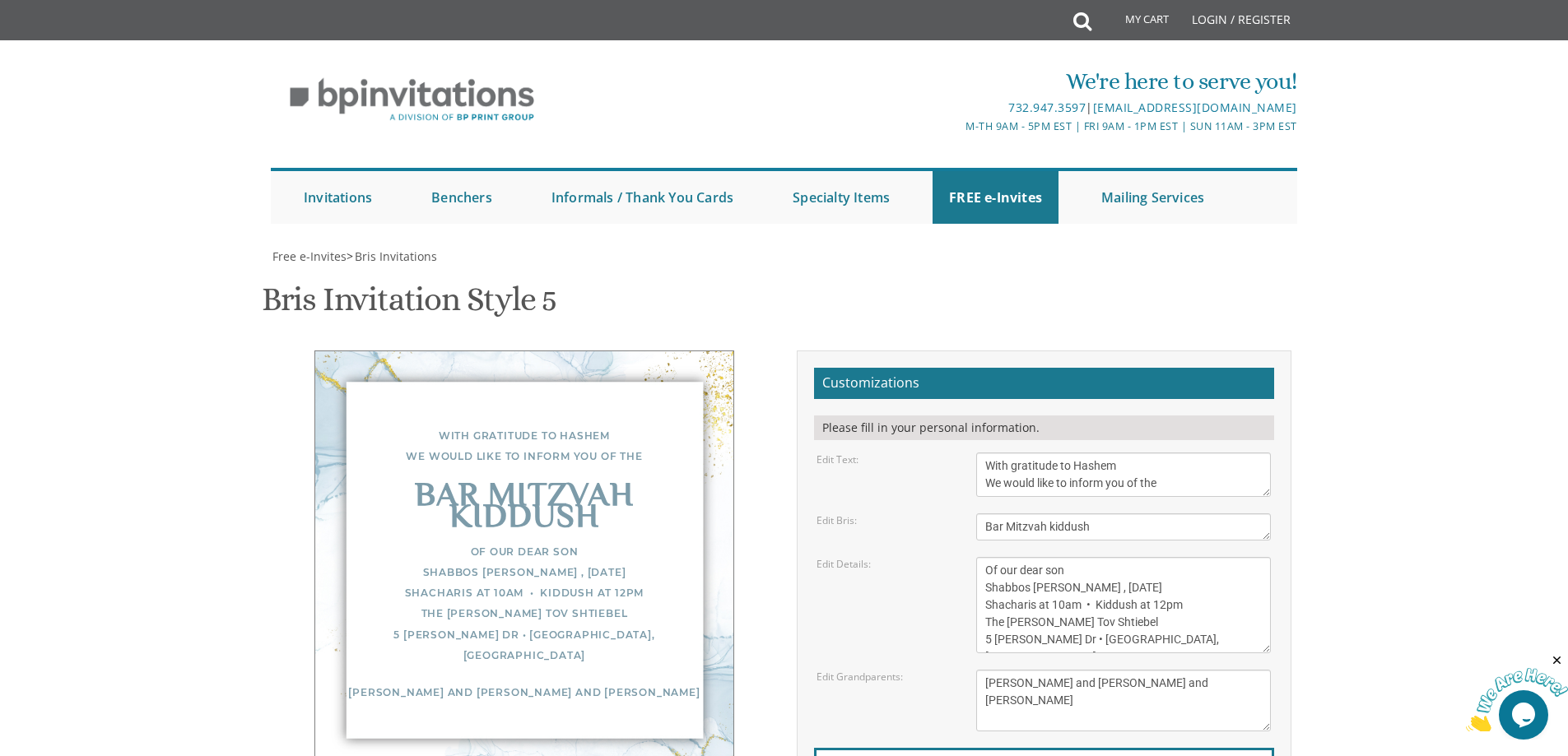
scroll to position [247, 0]
click at [1143, 557] on textarea "Of our dear son/grandson Sunday, December 1st Shacharis at 7:00 • Bris at 7:45 …" at bounding box center [1124, 605] width 295 height 97
click at [1190, 670] on textarea "Yisroel and Chana Green Eli and Rena Green Moshe and Leba Kaplan" at bounding box center [1124, 701] width 295 height 62
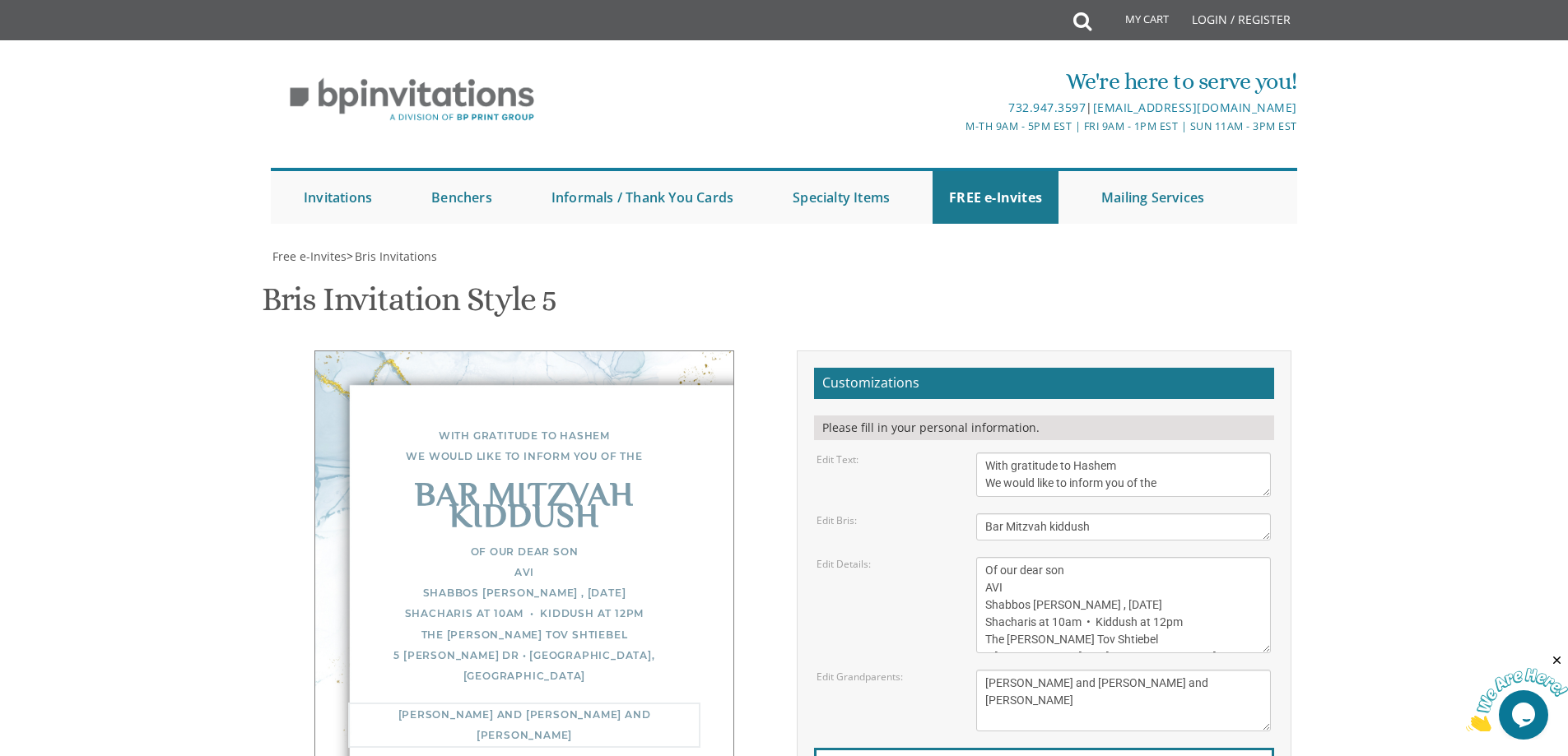
scroll to position [175, 0]
click at [1021, 557] on textarea "Of our dear son/grandson Sunday, December 1st Shacharis at 7:00 • Bris at 7:45 …" at bounding box center [1124, 605] width 295 height 97
type textarea "Of our dear son AVI Shabbos Parshas Nitzavim , September 20 Shacharis at 10am •…"
drag, startPoint x: 1105, startPoint y: 307, endPoint x: 1079, endPoint y: 303, distance: 26.3
click at [1079, 452] on textarea "With gratitude to Hashem We would like to inform you of the" at bounding box center [1124, 475] width 295 height 45
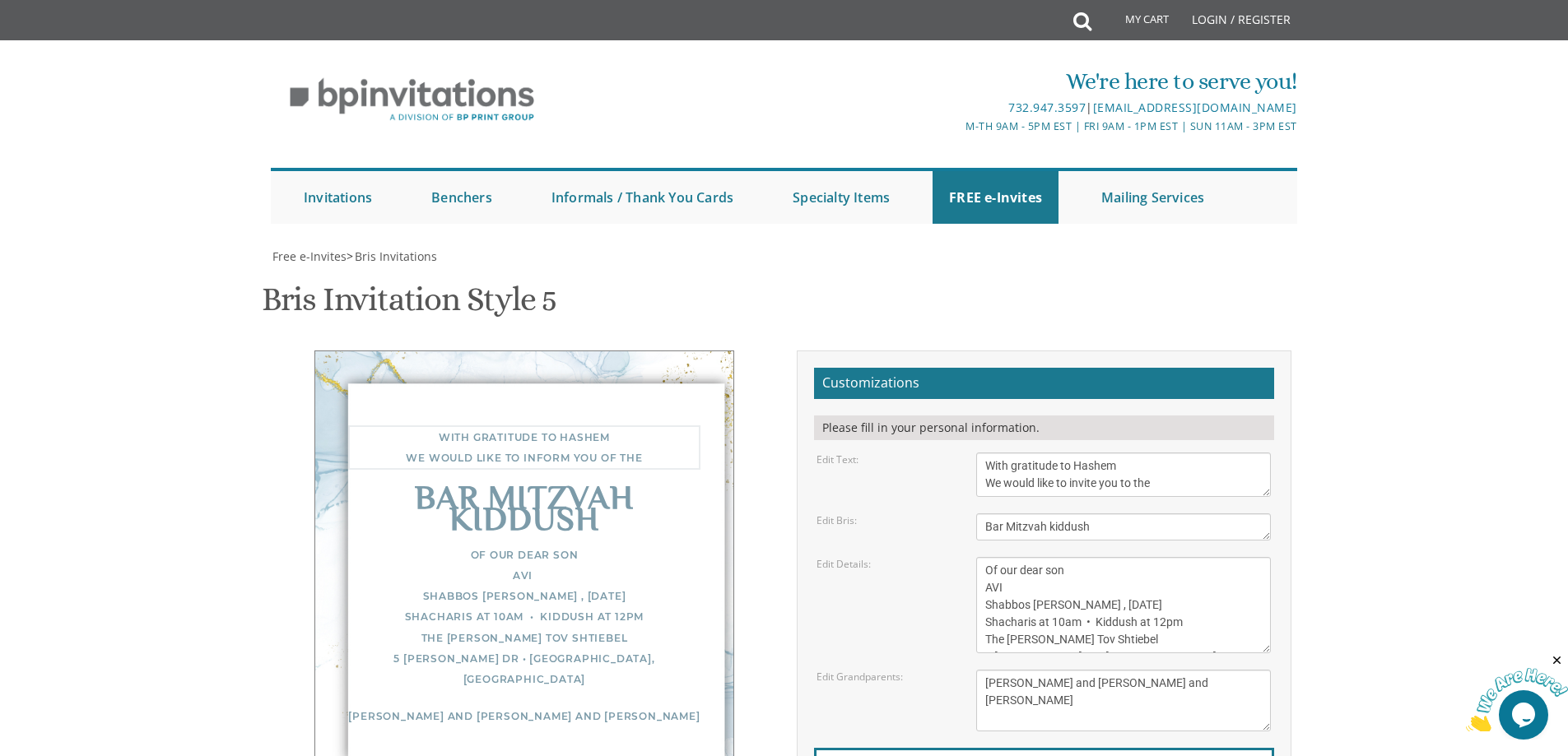
type textarea "With gratitude to Hashem We would like to invite you to the"
drag, startPoint x: 1052, startPoint y: 349, endPoint x: 1041, endPoint y: 348, distance: 11.0
click at [1041, 514] on textarea "Bris" at bounding box center [1124, 527] width 295 height 27
click at [1041, 514] on textarea "Bris" at bounding box center [1124, 527] width 295 height 27
drag, startPoint x: 1041, startPoint y: 349, endPoint x: 925, endPoint y: 343, distance: 116.2
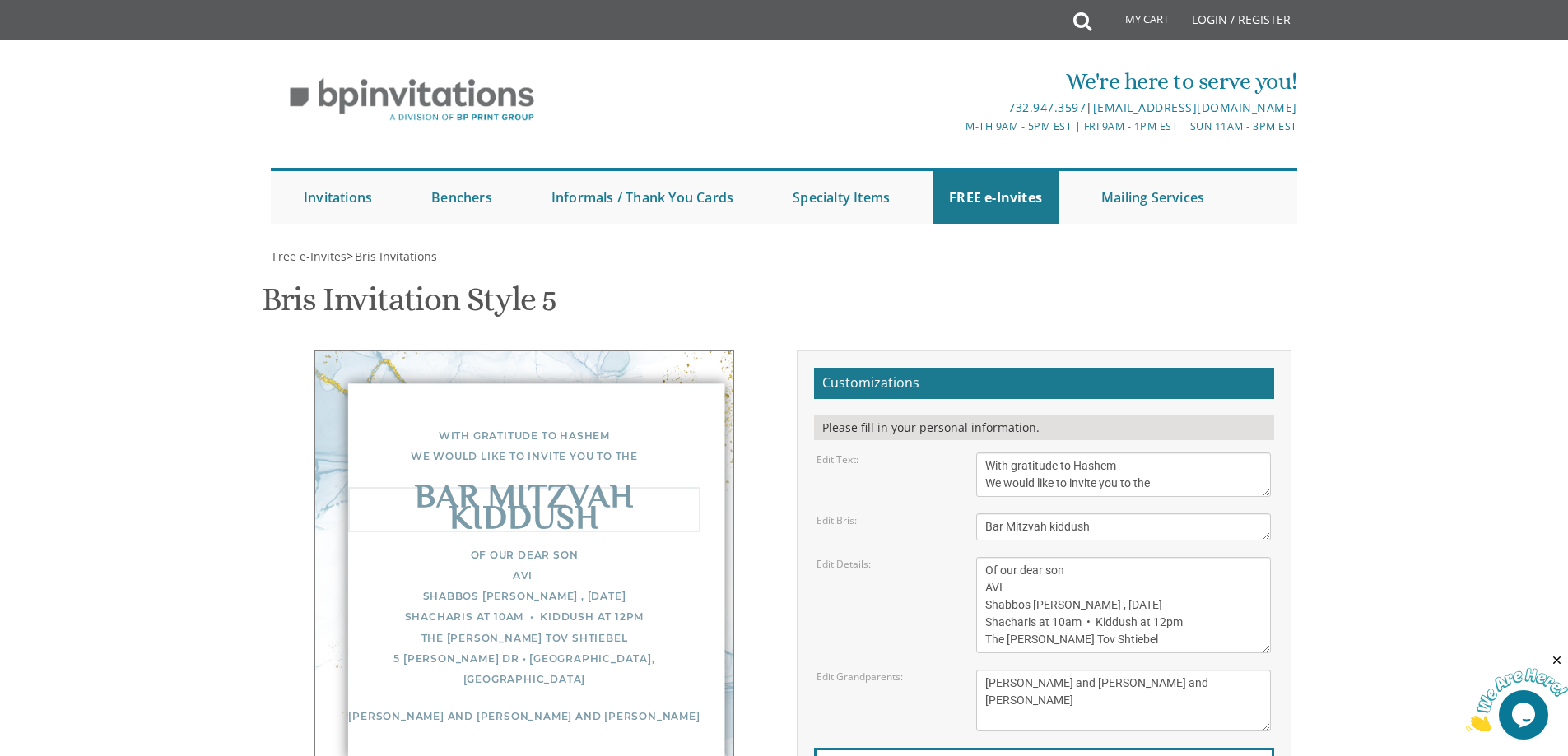
click at [925, 514] on div "Edit Bris: Bris" at bounding box center [1044, 527] width 479 height 27
click at [1056, 514] on textarea "Bris" at bounding box center [1124, 527] width 295 height 27
type textarea "kiddush"
click at [1098, 557] on textarea "Of our dear son/grandson Sunday, December 1st Shacharis at 7:00 • Bris at 7:45 …" at bounding box center [1124, 605] width 295 height 97
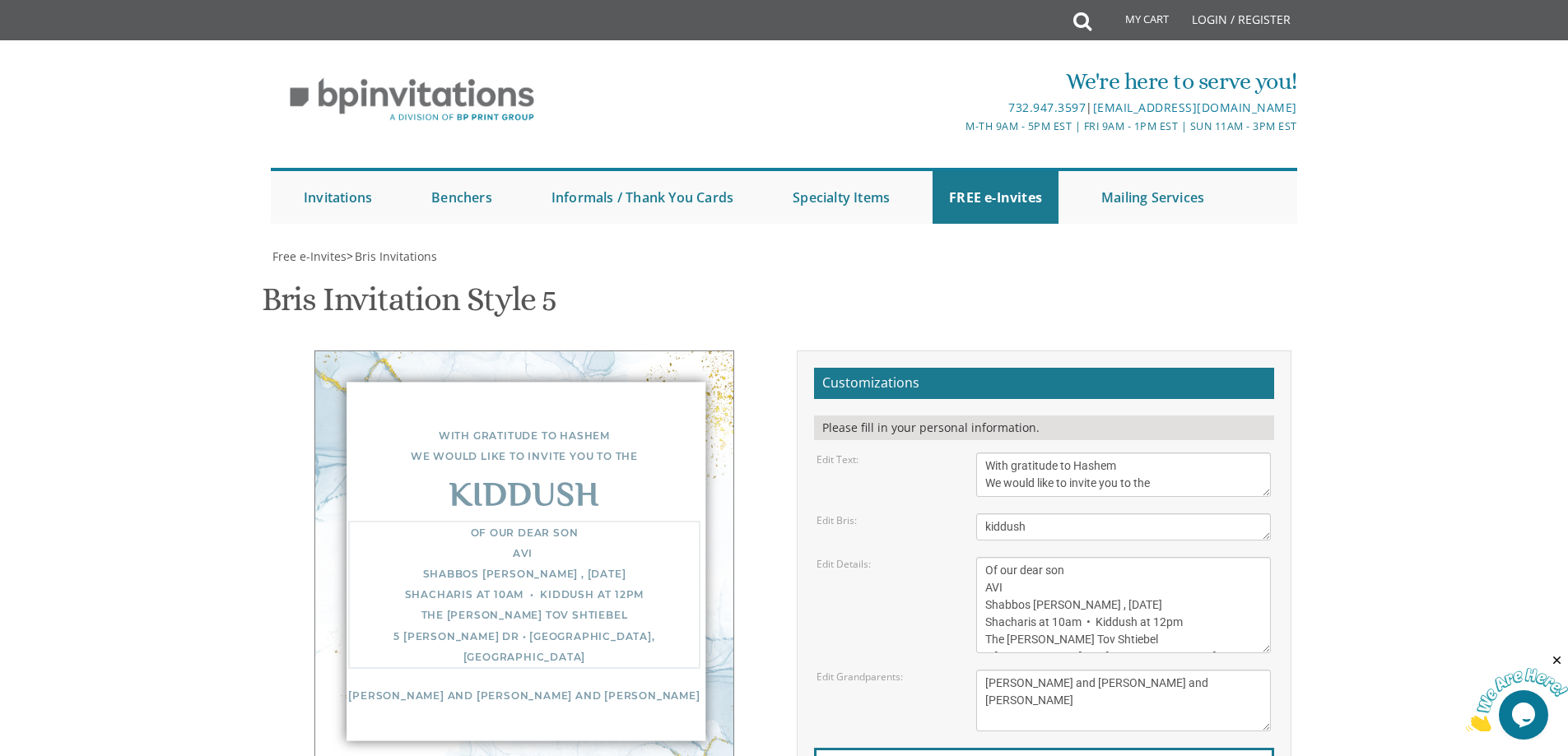
drag, startPoint x: 1004, startPoint y: 392, endPoint x: 976, endPoint y: 391, distance: 28.0
click at [976, 557] on textarea "Of our dear son/grandson Sunday, December 1st Shacharis at 7:00 • Bris at 7:45 …" at bounding box center [1124, 605] width 295 height 97
click at [1127, 557] on textarea "Of our dear son/grandson Sunday, December 1st Shacharis at 7:00 • Bris at 7:45 …" at bounding box center [1124, 605] width 295 height 97
click at [1114, 557] on textarea "Of our dear son/grandson Sunday, December 1st Shacharis at 7:00 • Bris at 7:45 …" at bounding box center [1124, 605] width 295 height 97
click at [1172, 557] on textarea "Of our dear son/grandson Sunday, December 1st Shacharis at 7:00 • Bris at 7:45 …" at bounding box center [1124, 605] width 295 height 97
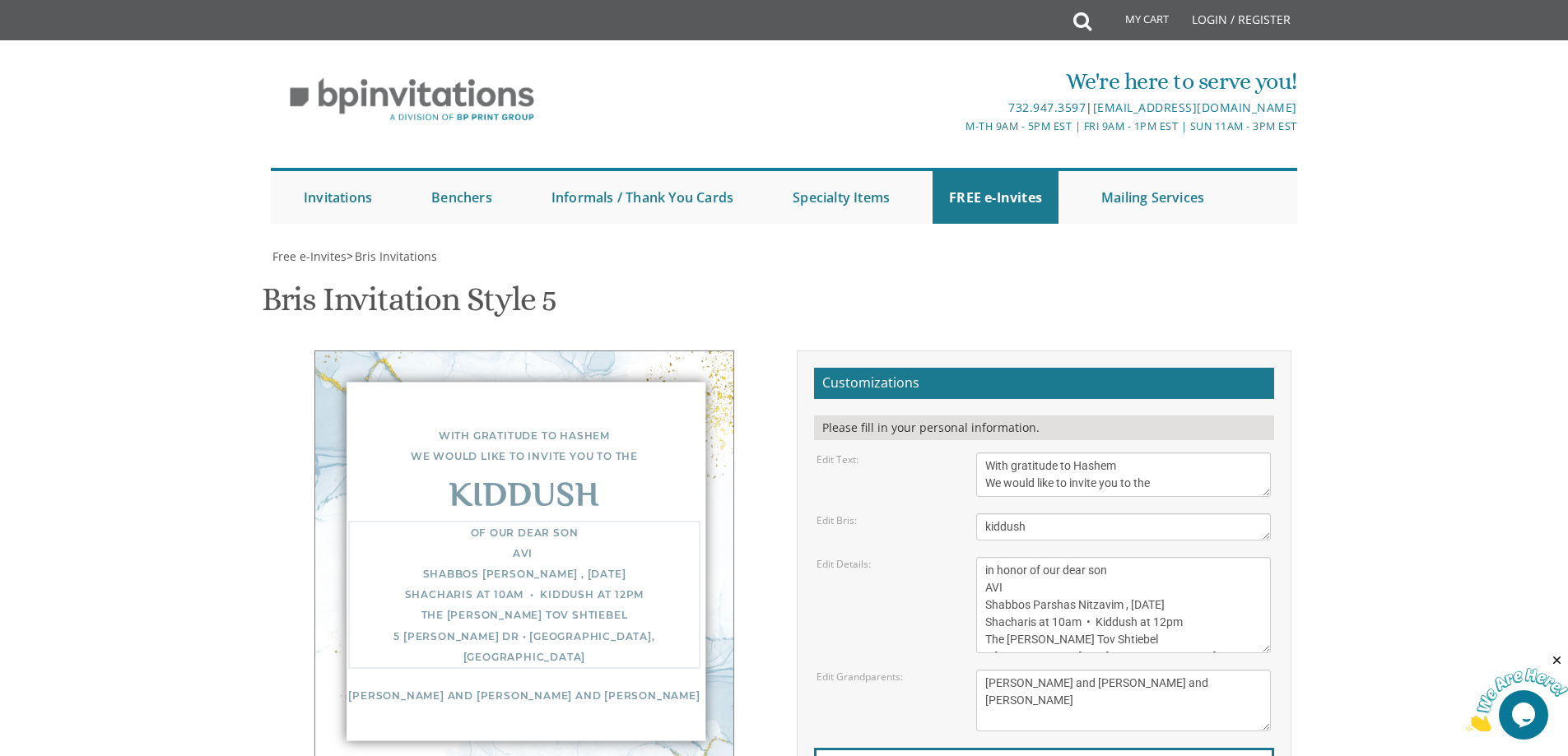
click at [1107, 557] on textarea "Of our dear son/grandson Sunday, December 1st Shacharis at 7:00 • Bris at 7:45 …" at bounding box center [1124, 605] width 295 height 97
click at [1119, 557] on textarea "Of our dear son/grandson Sunday, December 1st Shacharis at 7:00 • Bris at 7:45 …" at bounding box center [1124, 605] width 295 height 97
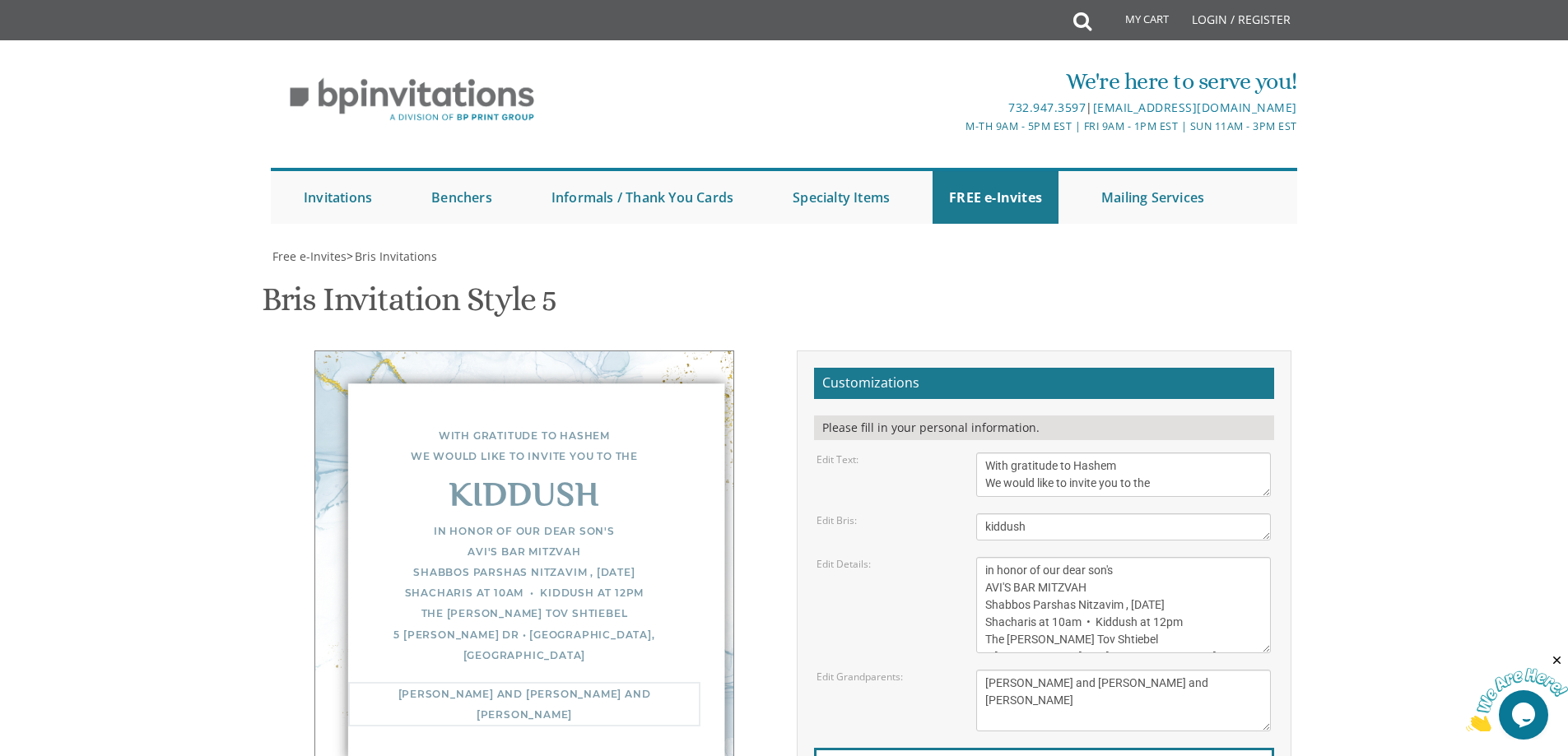
click at [1202, 557] on textarea "Of our dear son/grandson Sunday, December 1st Shacharis at 7:00 • Bris at 7:45 …" at bounding box center [1124, 605] width 295 height 97
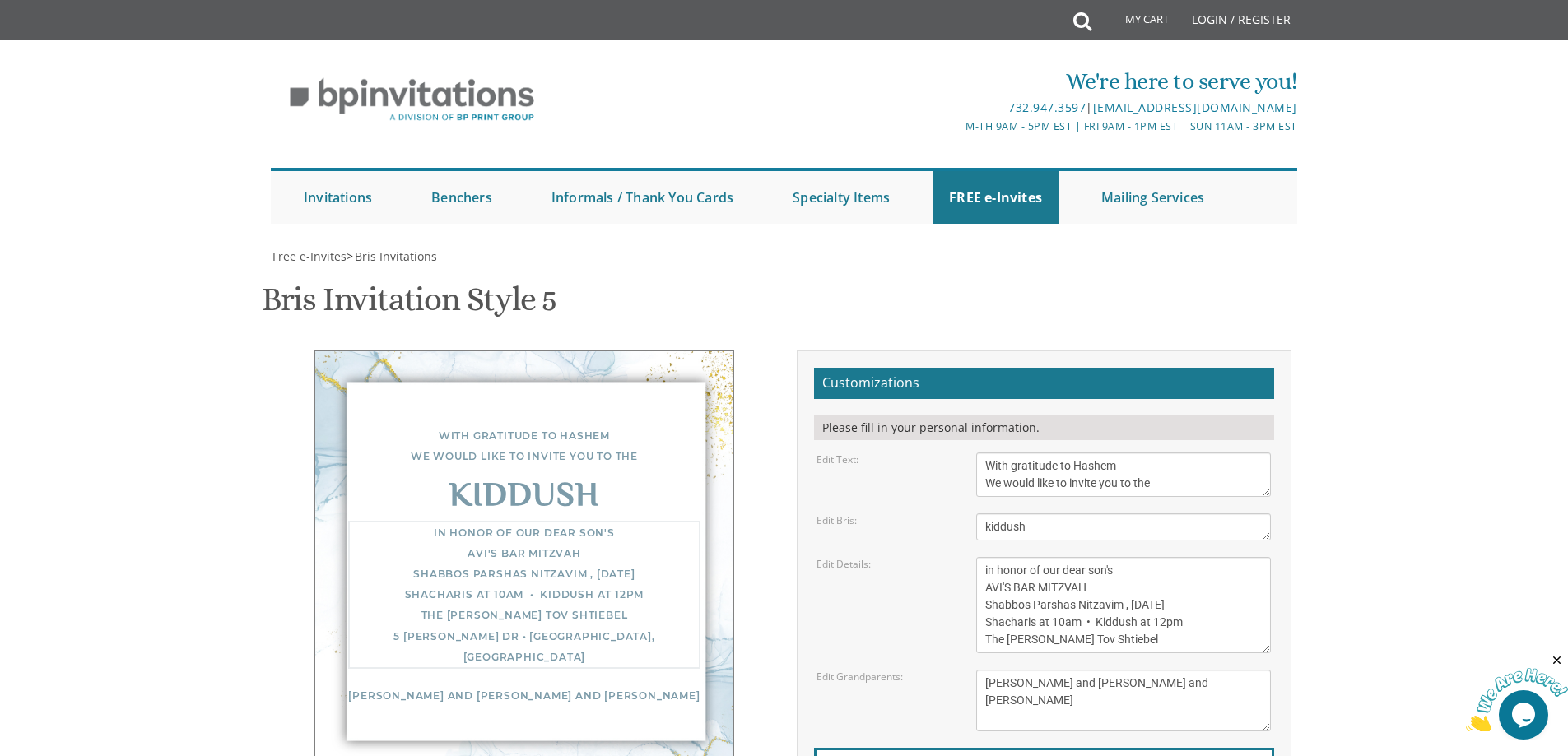
click at [1201, 557] on textarea "Of our dear son/grandson Sunday, December 1st Shacharis at 7:00 • Bris at 7:45 …" at bounding box center [1124, 605] width 295 height 97
click at [1177, 557] on textarea "Of our dear son/grandson Sunday, December 1st Shacharis at 7:00 • Bris at 7:45 …" at bounding box center [1124, 605] width 295 height 97
type textarea "in honor of our dear son's AVI'S BAR MITZVAH Shabbos Parshas Nitzavim , Septemb…"
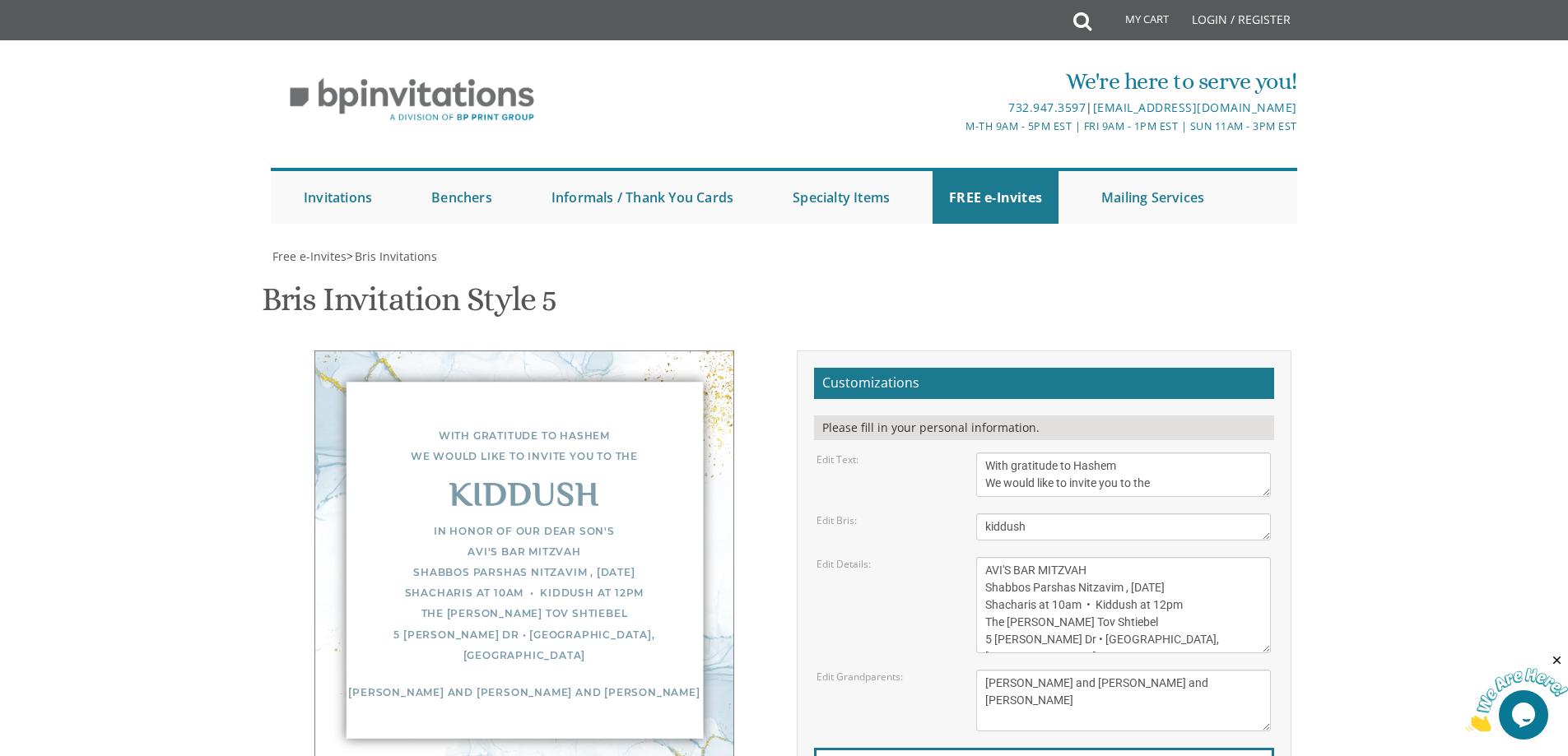
click at [1079, 670] on textarea "Yisroel and Chana Green Eli and Rena Green Moshe and Leba Kaplan" at bounding box center [1124, 701] width 295 height 62
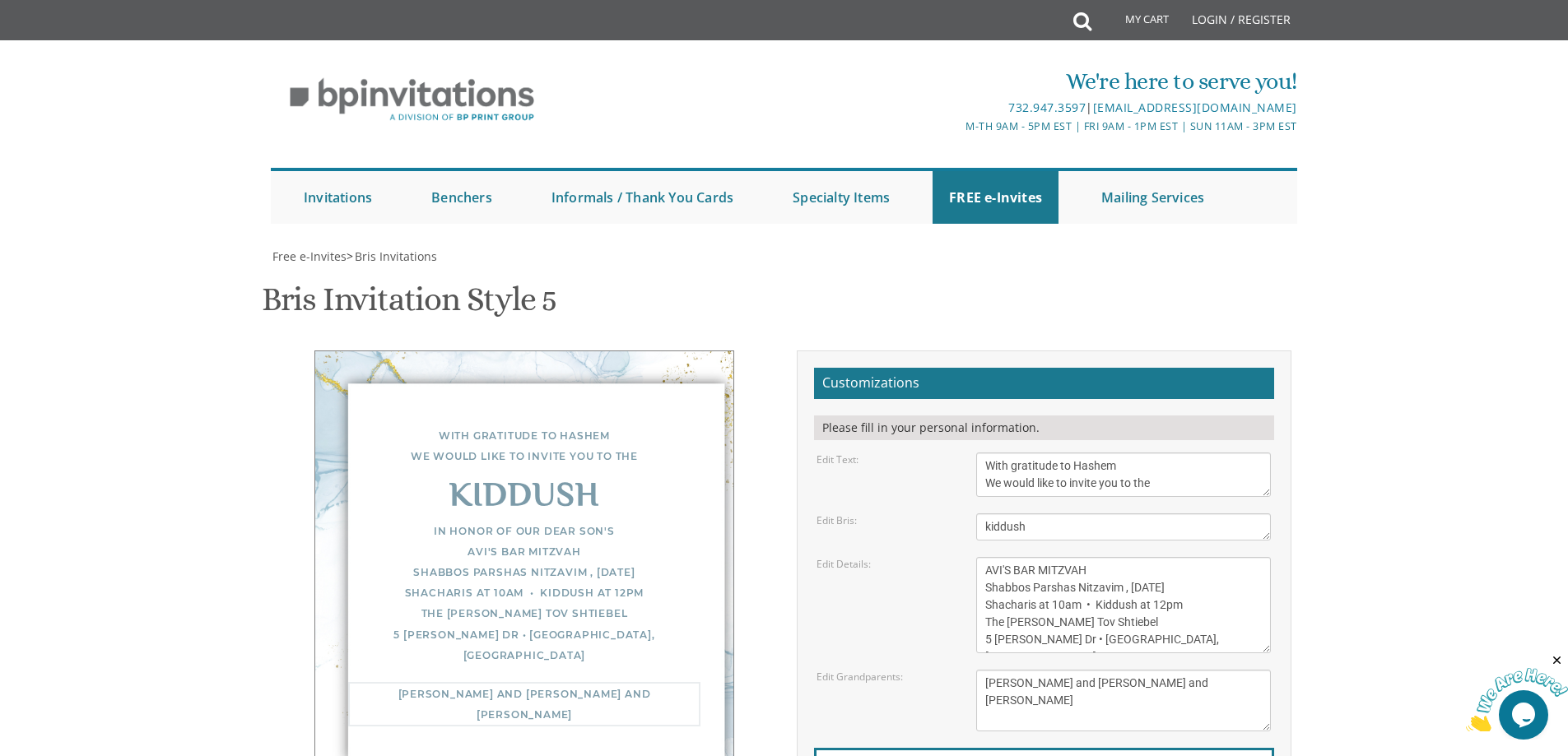
click at [1185, 670] on textarea "Yisroel and Chana Green Eli and Rena Green Moshe and Leba Kaplan" at bounding box center [1124, 701] width 295 height 62
type textarea "David and Raizel Salomon Aviva and Naftali Leser"
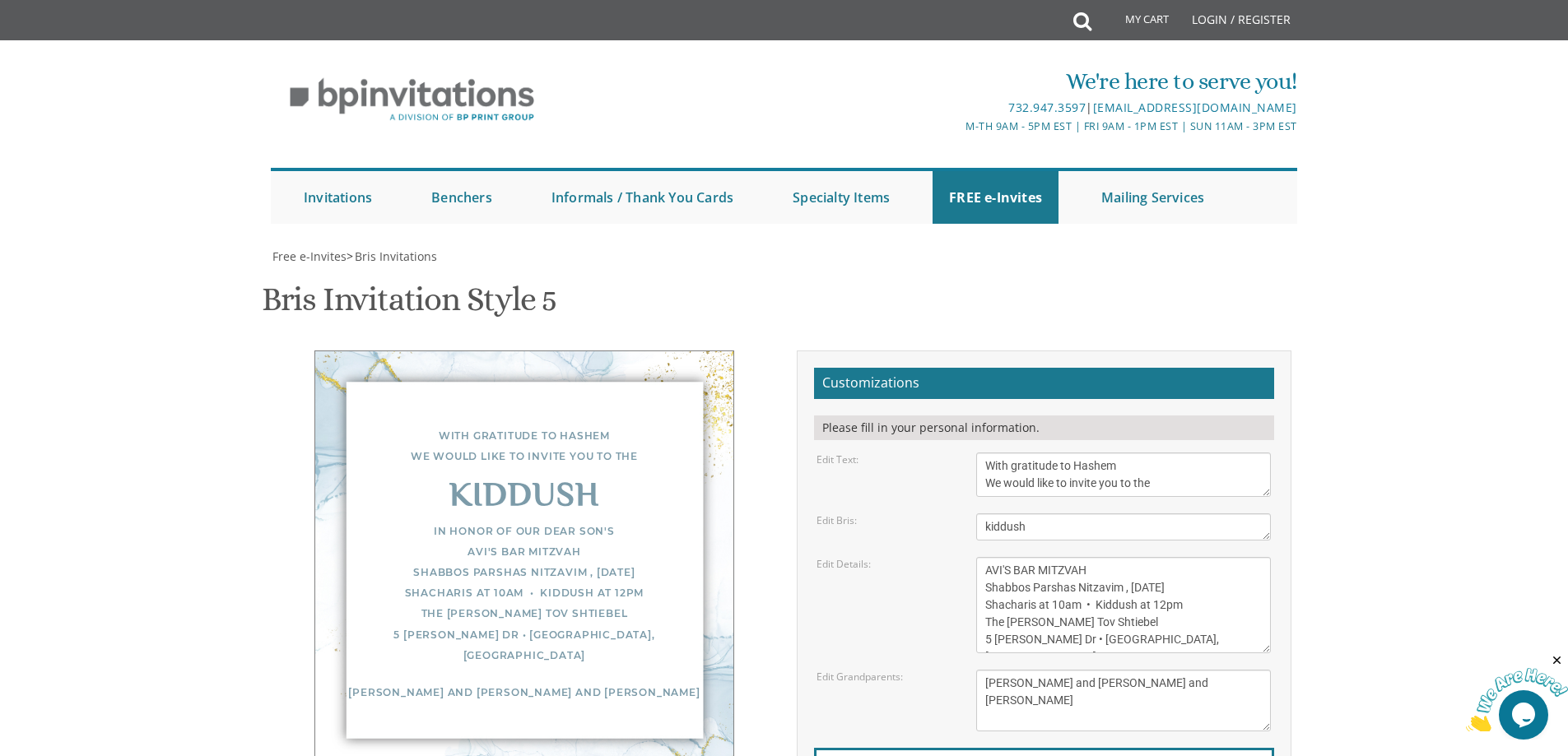
click at [493, 682] on div "David and Raizel Salomon Aviva and Naftali Leser" at bounding box center [525, 692] width 352 height 21
click at [494, 682] on div "David and Raizel Salomon Aviva and Naftali Leser" at bounding box center [525, 692] width 352 height 21
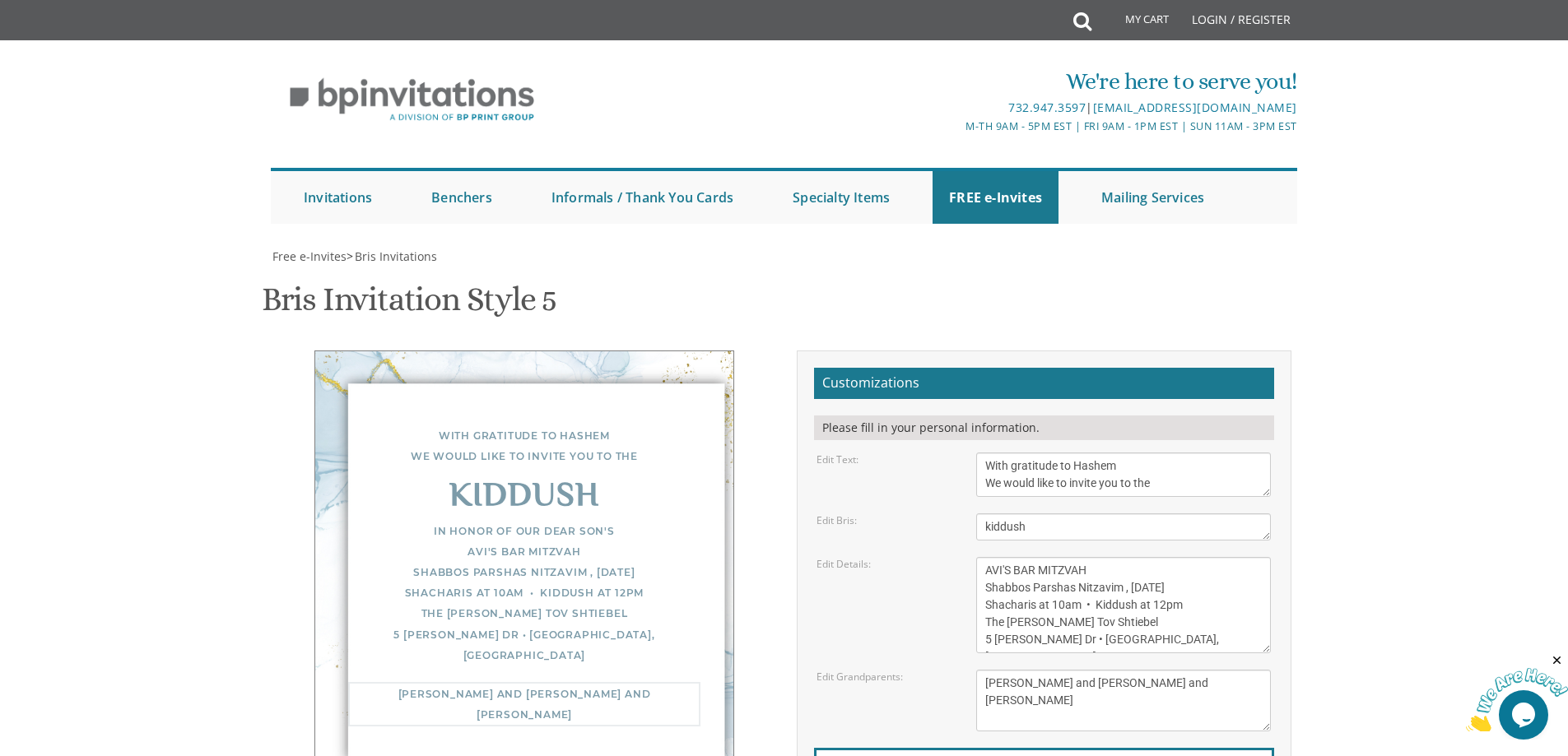
click at [1145, 670] on textarea "Yisroel and Chana Green Eli and Rena Green Moshe and Leba Kaplan" at bounding box center [1124, 701] width 295 height 62
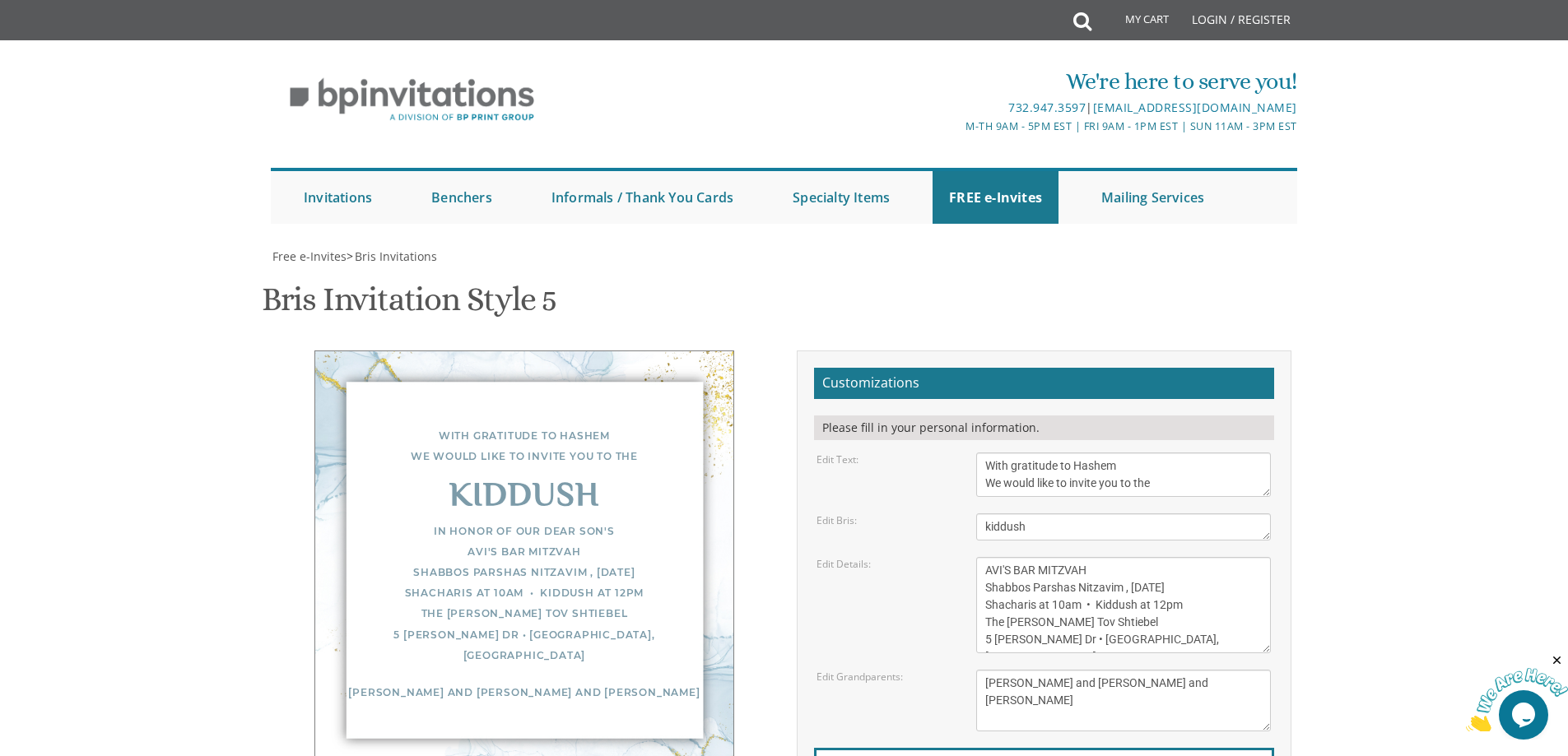
click at [630, 682] on div "David and Raizel Salomon Aviva and Naftali Leser" at bounding box center [525, 692] width 352 height 21
click at [1376, 478] on body "My Cart Total: View Cart Item(s) Submit My Cart Total: View Cart Item(s) Login …" at bounding box center [784, 671] width 1568 height 1343
click at [1112, 670] on textarea "Yisroel and Chana Green Eli and Rena Green Moshe and Leba Kaplan" at bounding box center [1124, 701] width 295 height 62
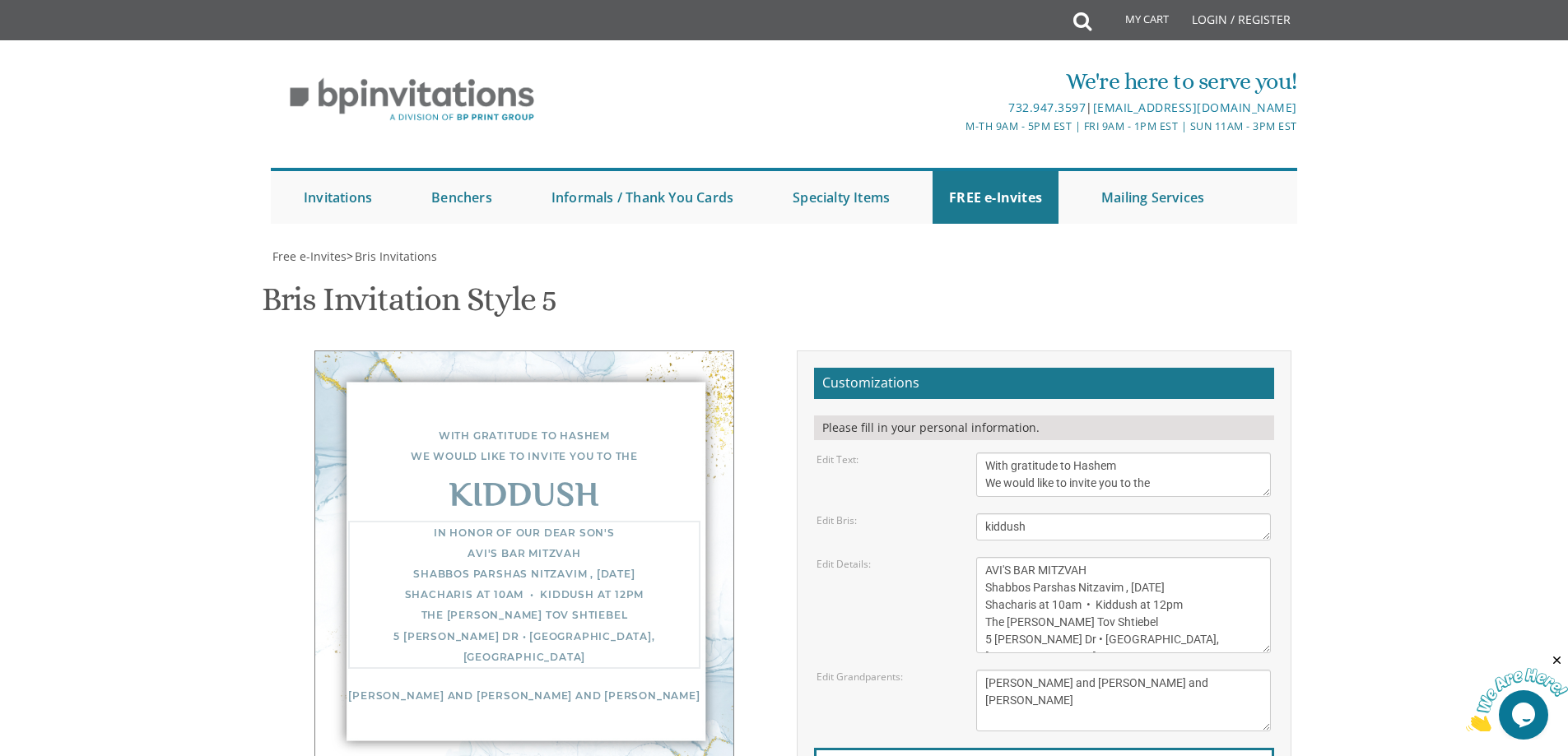
drag, startPoint x: 1189, startPoint y: 428, endPoint x: 1140, endPoint y: 431, distance: 49.1
click at [1140, 557] on textarea "Of our dear son/grandson Sunday, December 1st Shacharis at 7:00 • Bris at 7:45 …" at bounding box center [1124, 605] width 295 height 97
click at [1154, 557] on textarea "Of our dear son/grandson Sunday, December 1st Shacharis at 7:00 • Bris at 7:45 …" at bounding box center [1124, 605] width 295 height 97
click at [1217, 557] on textarea "Of our dear son/grandson Sunday, December 1st Shacharis at 7:00 • Bris at 7:45 …" at bounding box center [1124, 605] width 295 height 97
type textarea "in honor of our dear son's AVI'S BAR MITZVAH Shabbos Parshas Nitzavim , Septemb…"
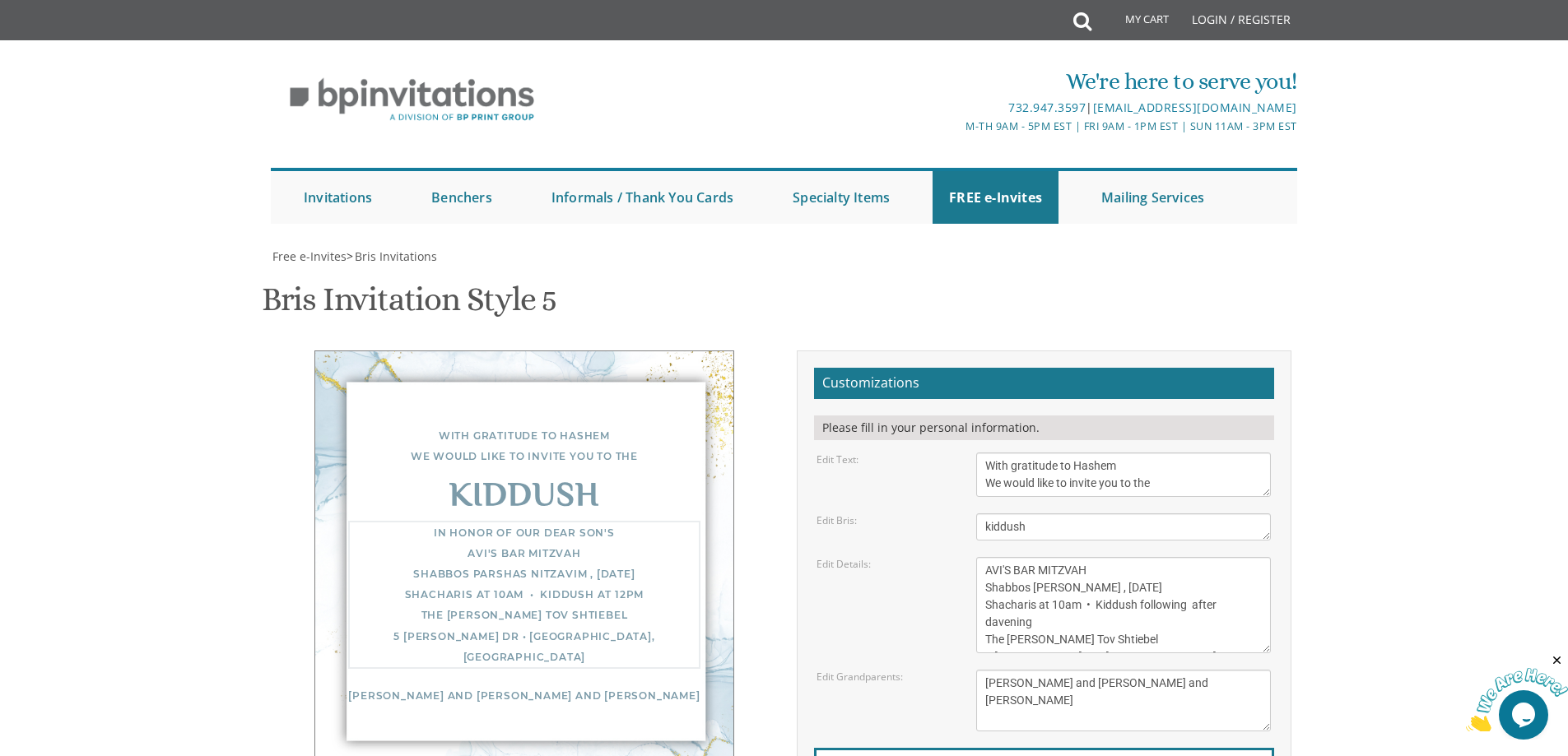
click at [1147, 670] on textarea "Yisroel and Chana Green Eli and Rena Green Moshe and Leba Kaplan" at bounding box center [1124, 701] width 295 height 62
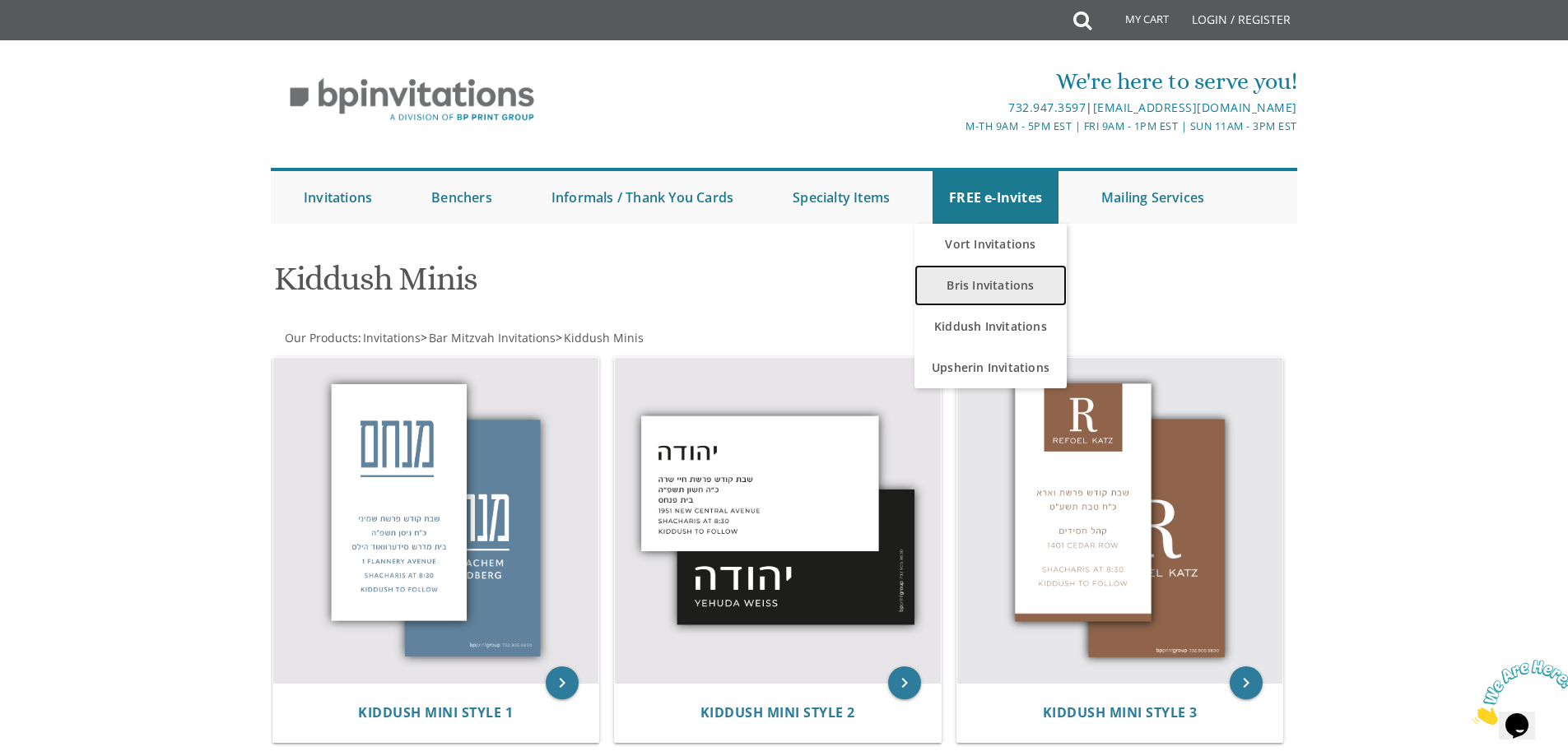
click at [991, 285] on link "Bris Invitations" at bounding box center [991, 286] width 152 height 41
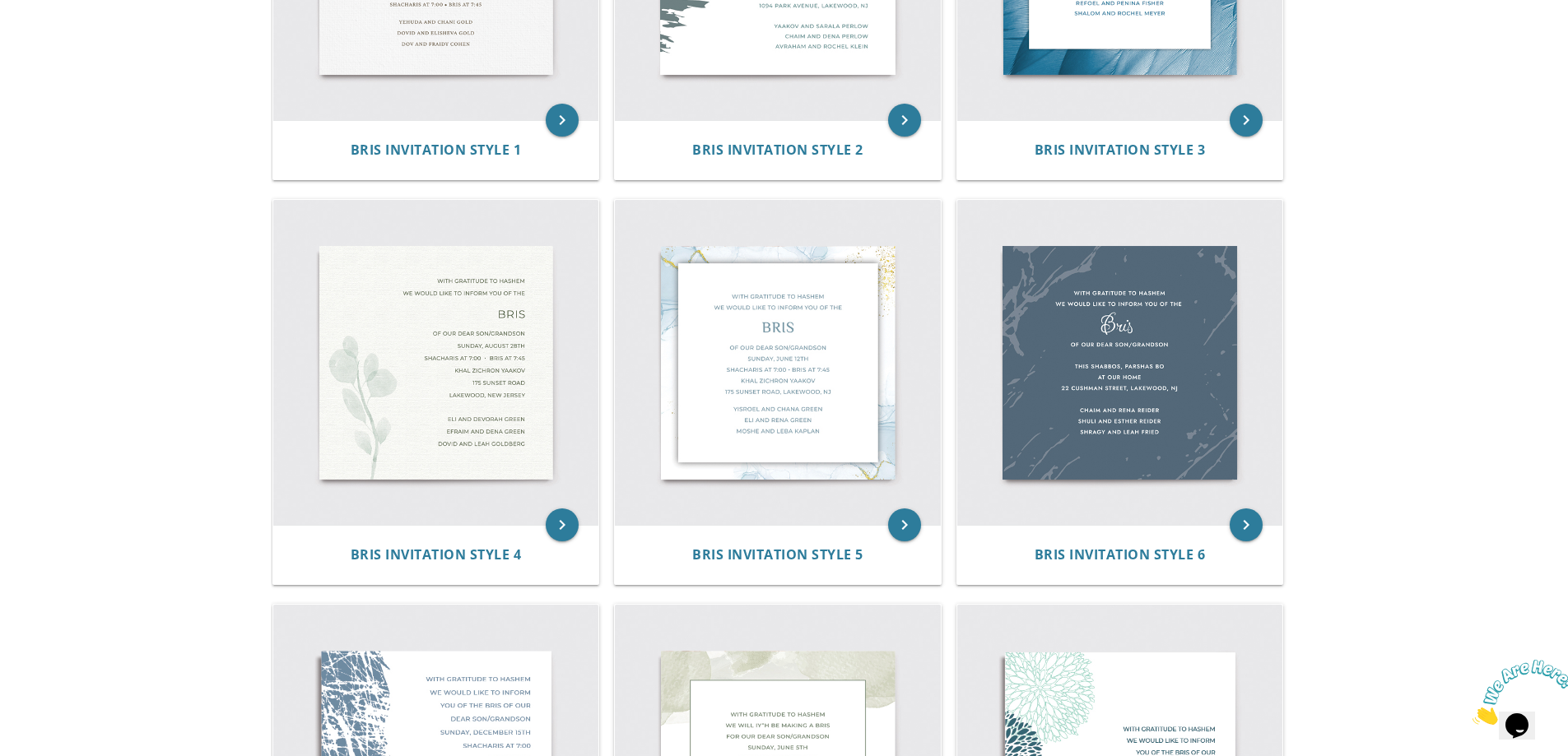
scroll to position [741, 0]
